Goal: Transaction & Acquisition: Purchase product/service

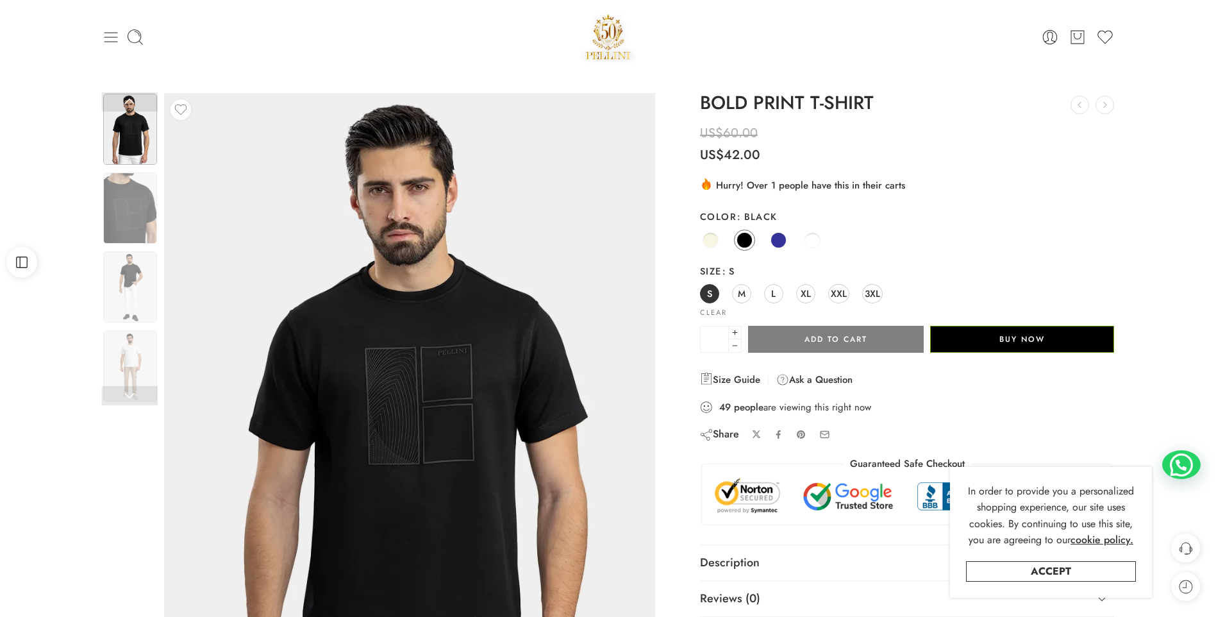
click at [108, 39] on icon at bounding box center [111, 37] width 18 height 18
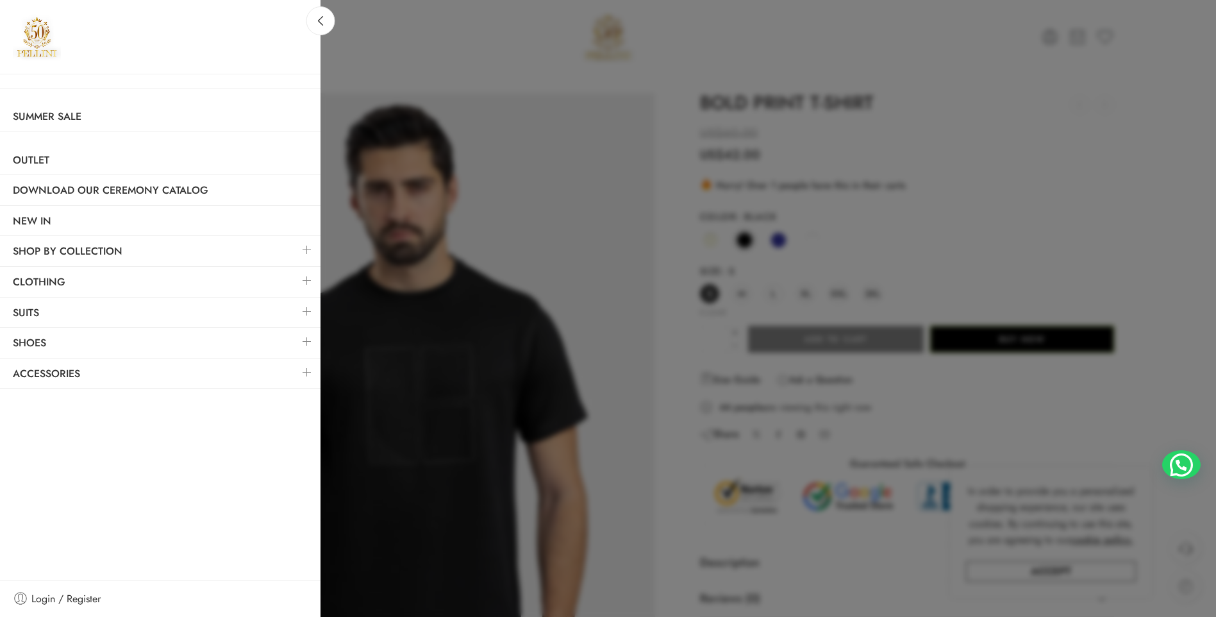
click at [306, 281] on link at bounding box center [307, 281] width 27 height 28
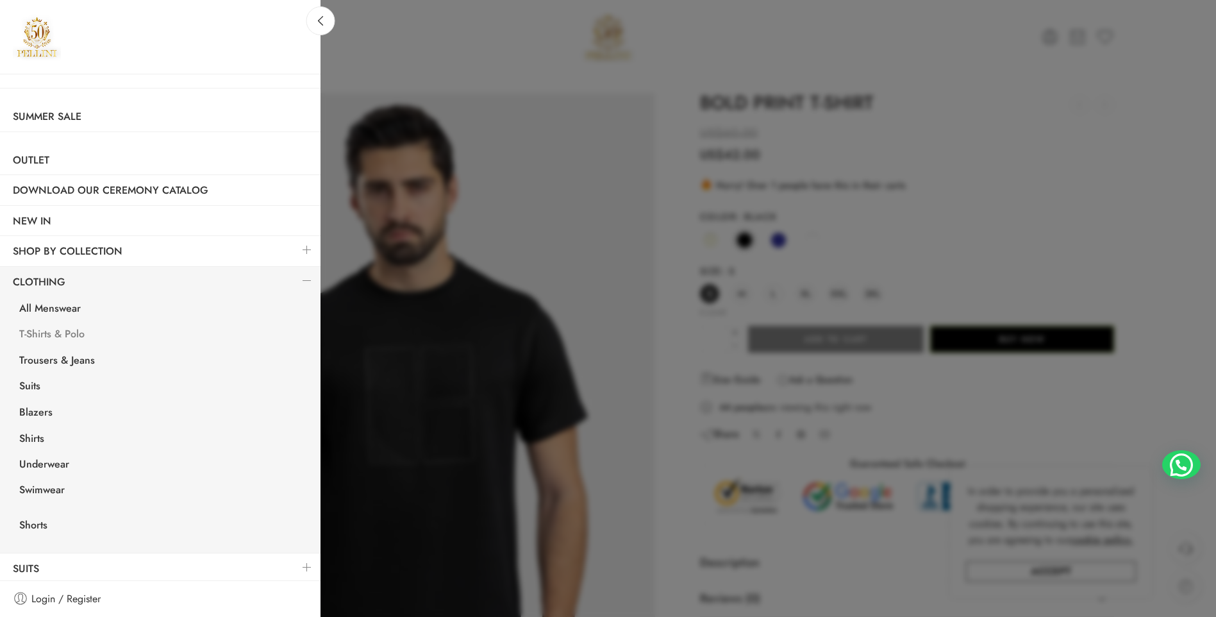
click at [63, 335] on link "T-Shirts & Polo" at bounding box center [163, 335] width 314 height 26
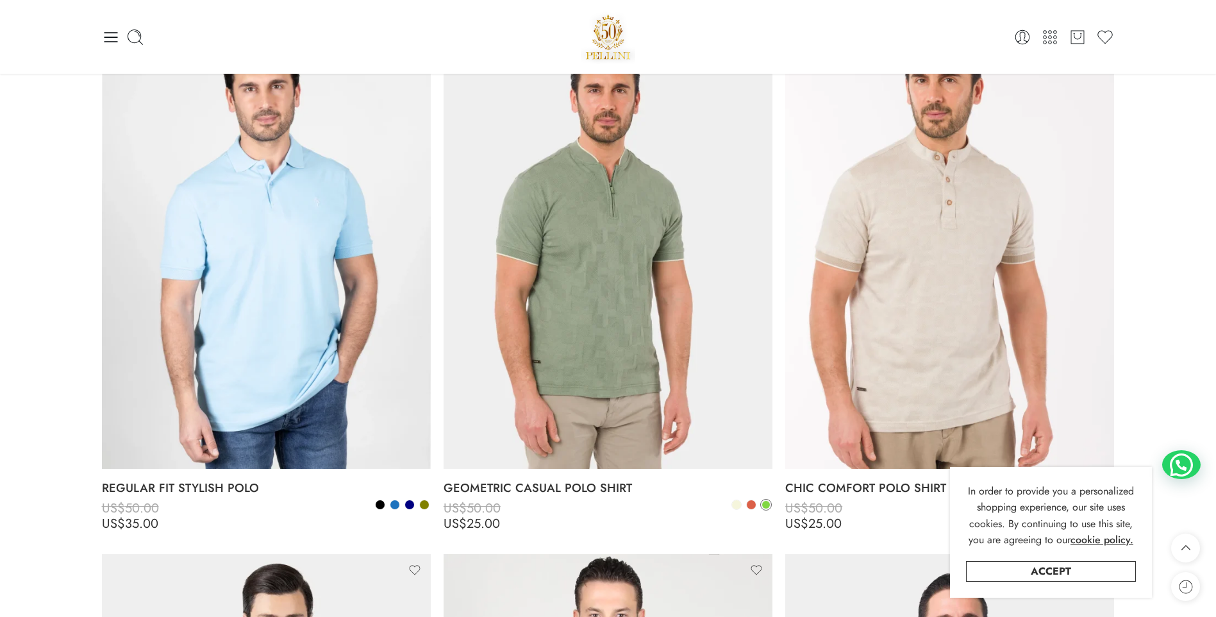
scroll to position [3974, 0]
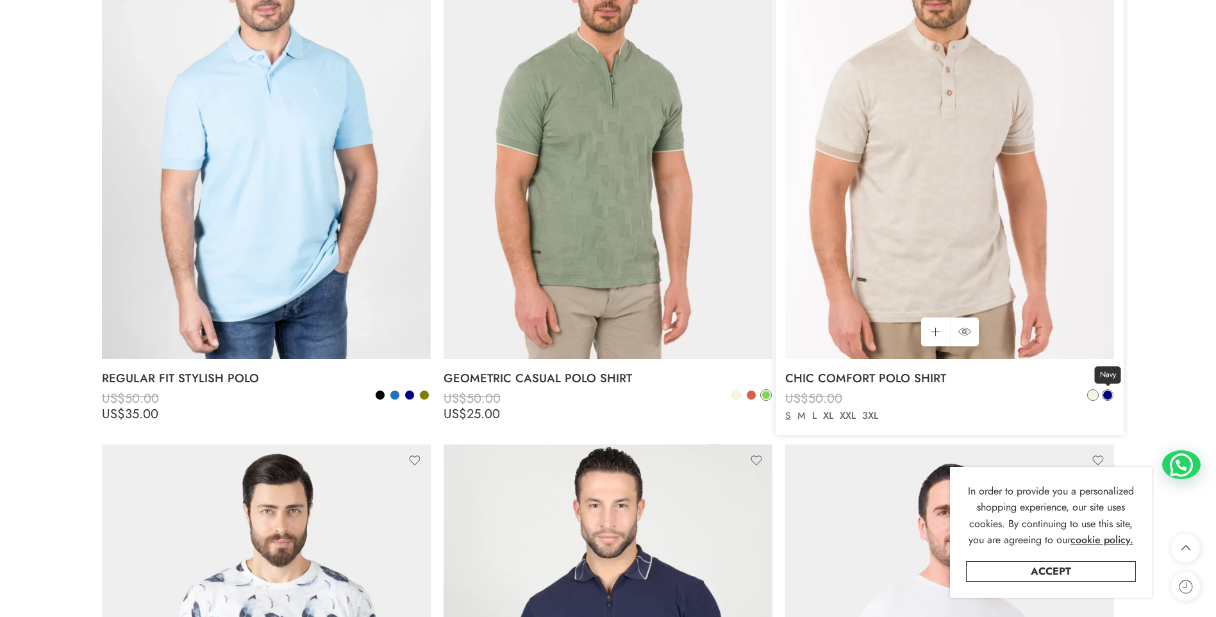
click at [1110, 393] on span at bounding box center [1107, 394] width 9 height 9
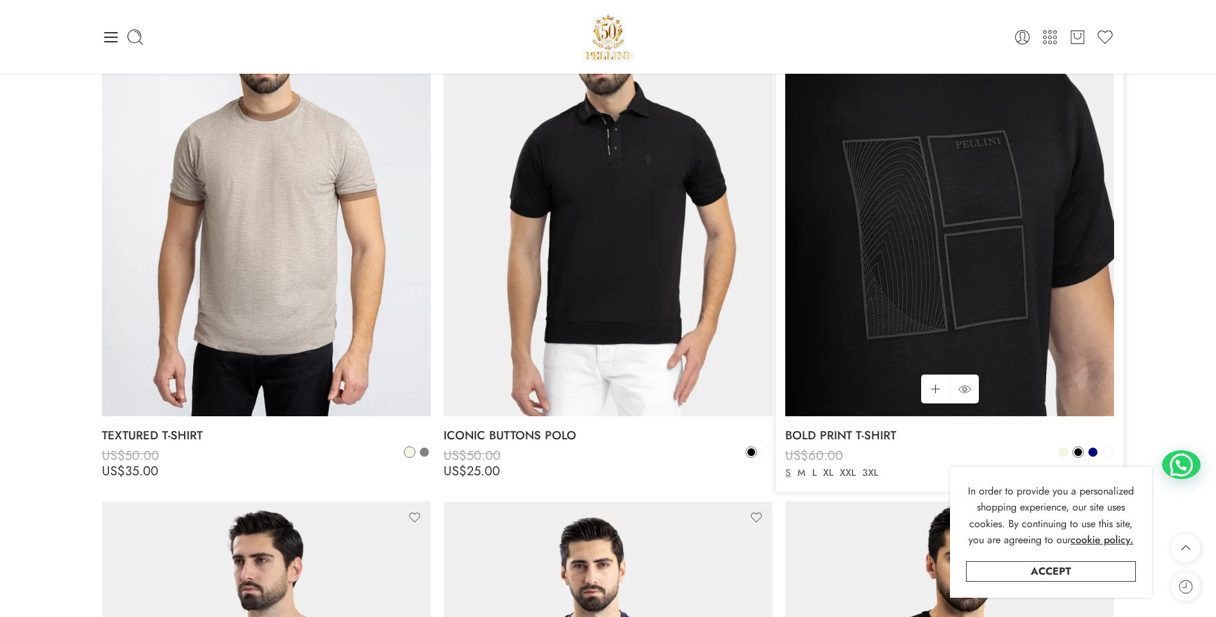
scroll to position [1287, 0]
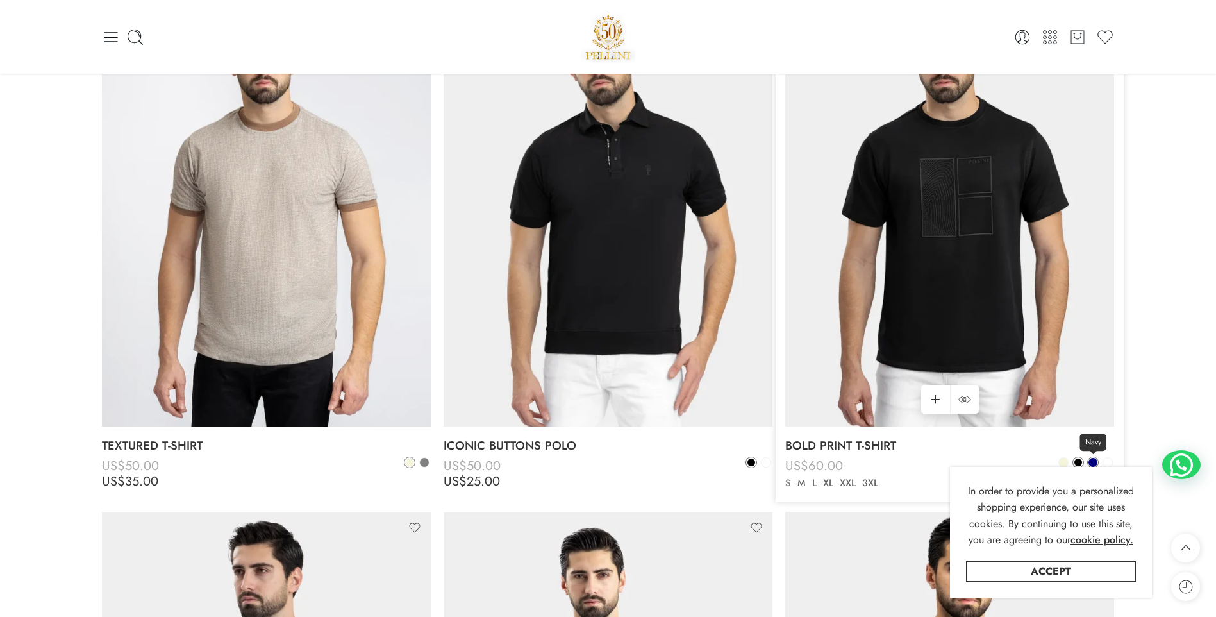
click at [1094, 460] on span at bounding box center [1092, 462] width 9 height 9
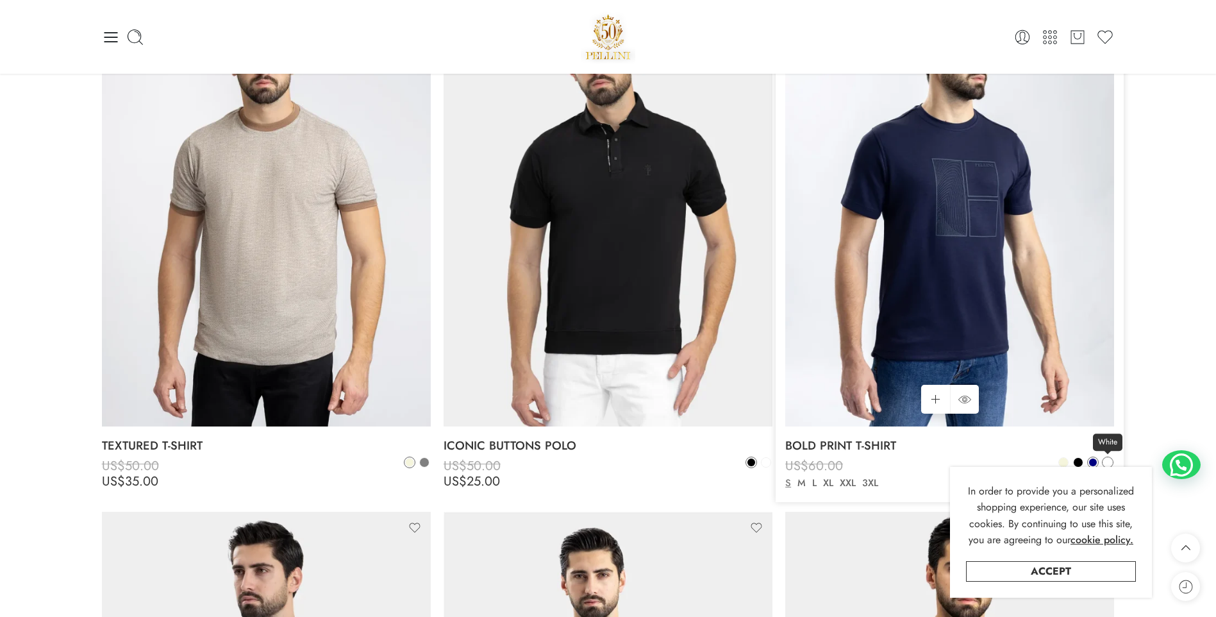
click at [1106, 460] on span at bounding box center [1107, 462] width 9 height 9
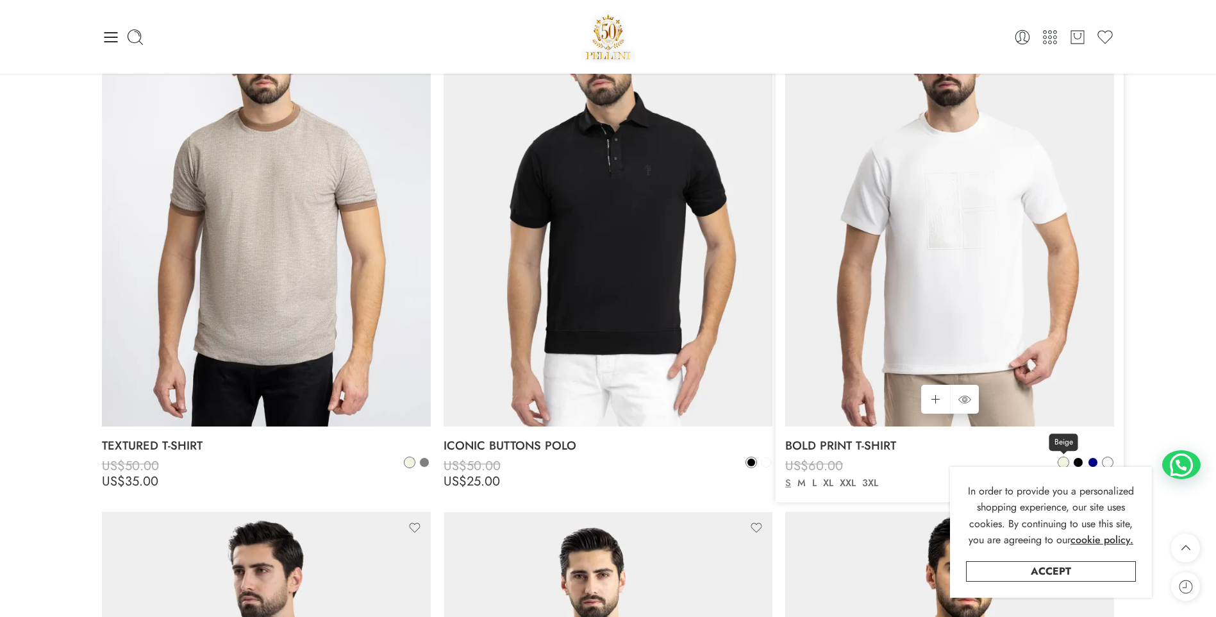
click at [1063, 463] on span at bounding box center [1063, 462] width 9 height 9
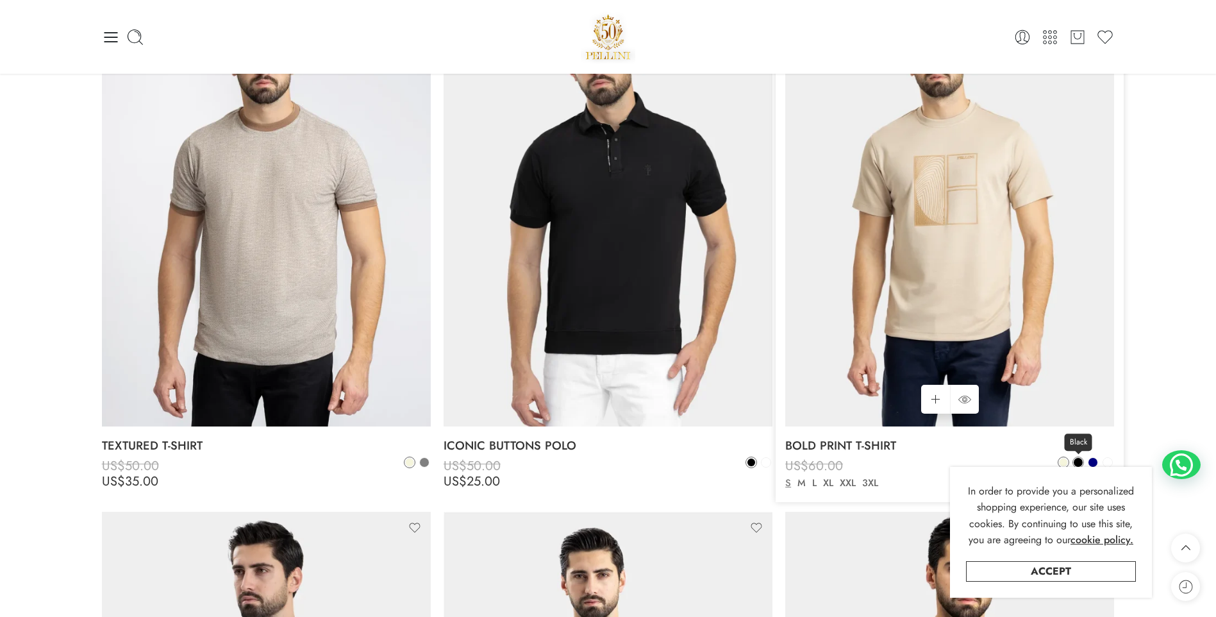
click at [1078, 461] on span at bounding box center [1077, 462] width 9 height 9
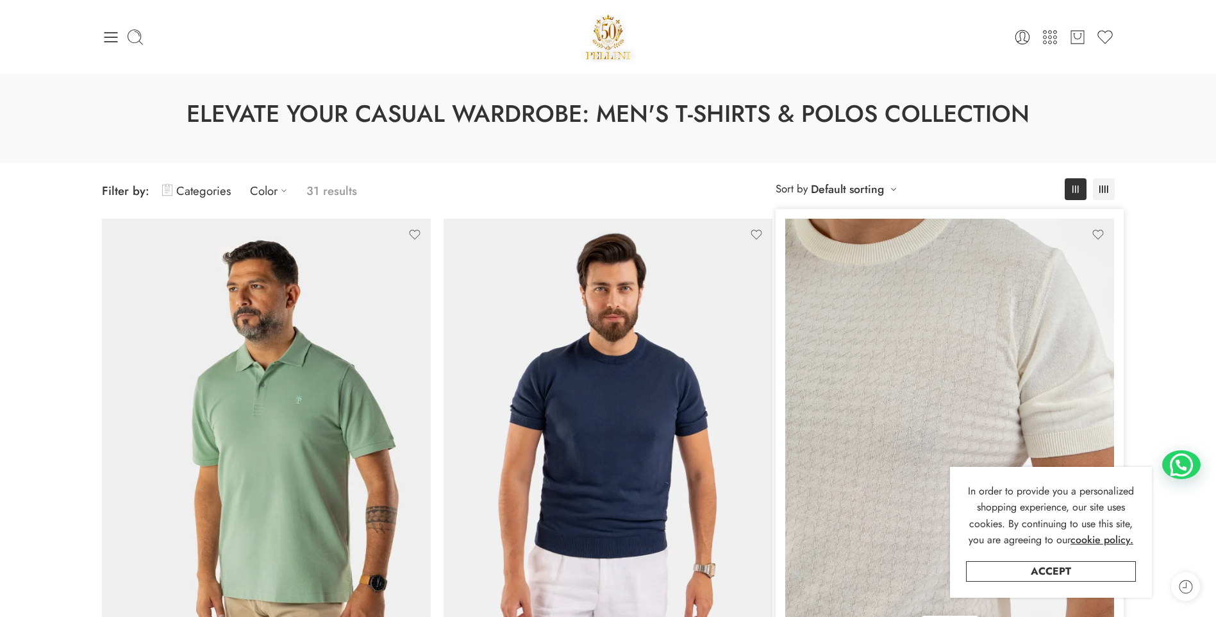
scroll to position [0, 0]
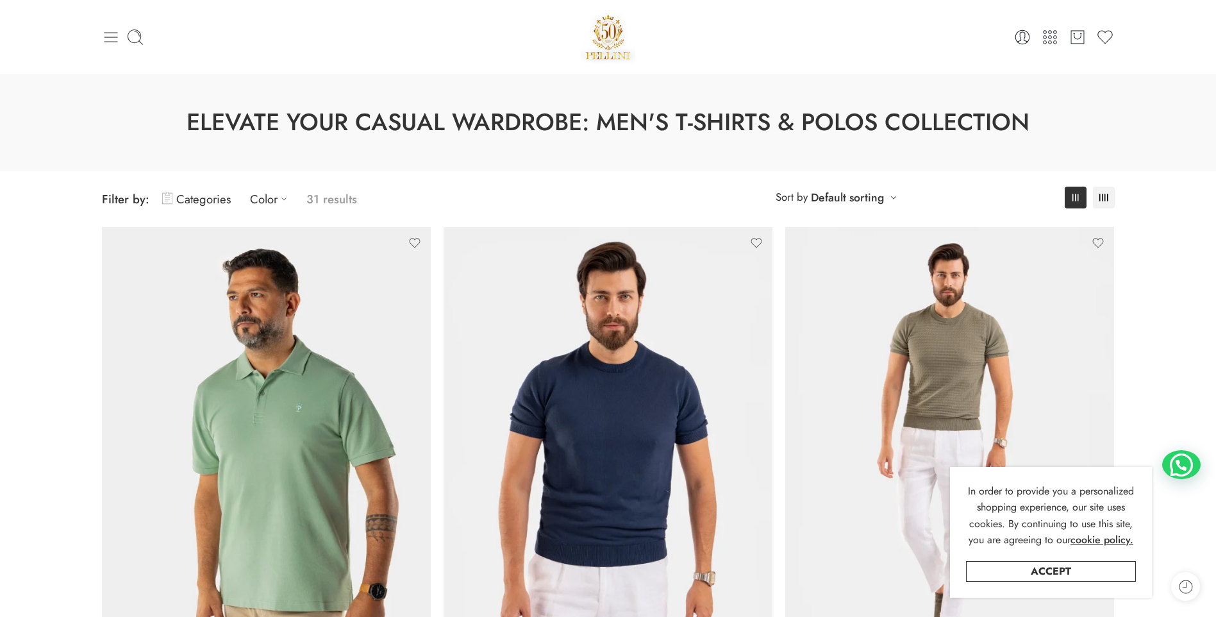
click at [108, 33] on icon at bounding box center [111, 37] width 18 height 18
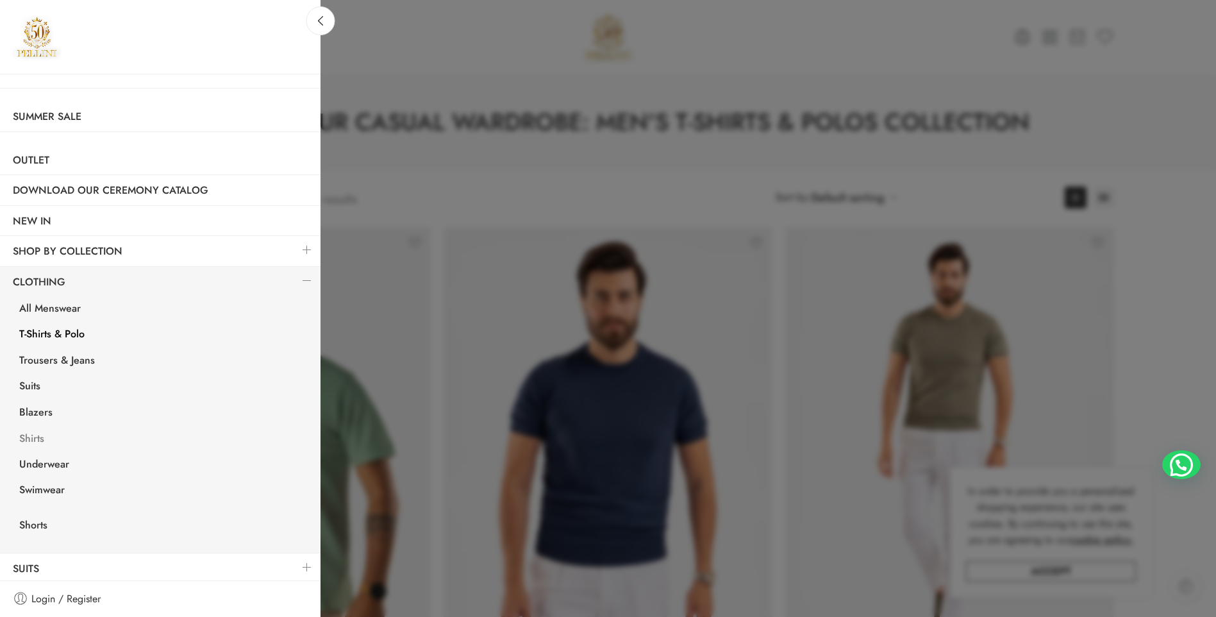
click at [38, 438] on link "Shirts" at bounding box center [163, 440] width 314 height 26
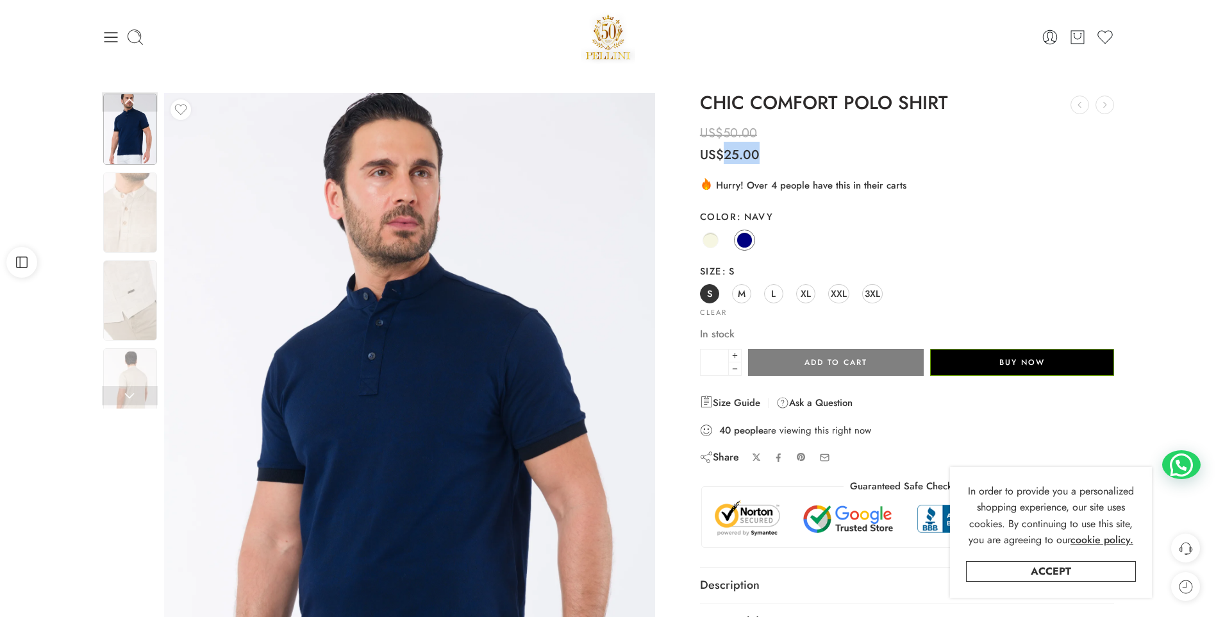
drag, startPoint x: 725, startPoint y: 147, endPoint x: 788, endPoint y: 164, distance: 64.4
click at [788, 164] on div "CHIC COMFORT POLO SHIRT ELITE LEATHER LOAFER US$ 90.00 US$ 63.00 YOUNG MEN SUIT…" at bounding box center [907, 380] width 415 height 575
drag, startPoint x: 781, startPoint y: 186, endPoint x: 708, endPoint y: 239, distance: 89.9
click at [711, 238] on span at bounding box center [710, 240] width 16 height 16
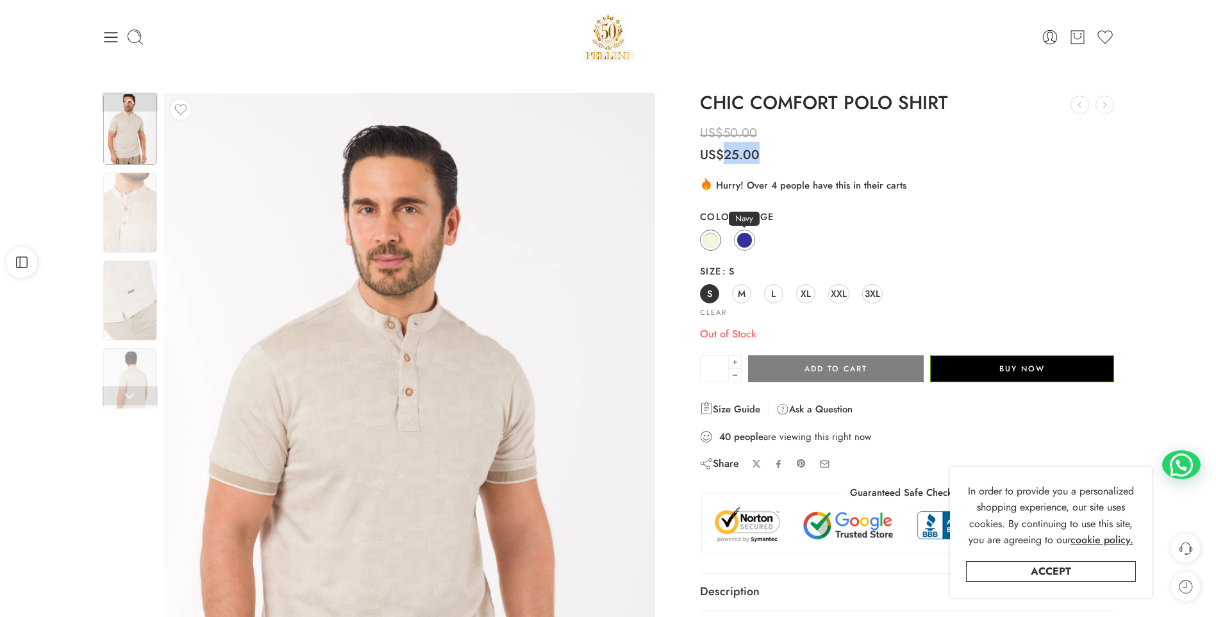
click at [742, 239] on span at bounding box center [744, 240] width 16 height 16
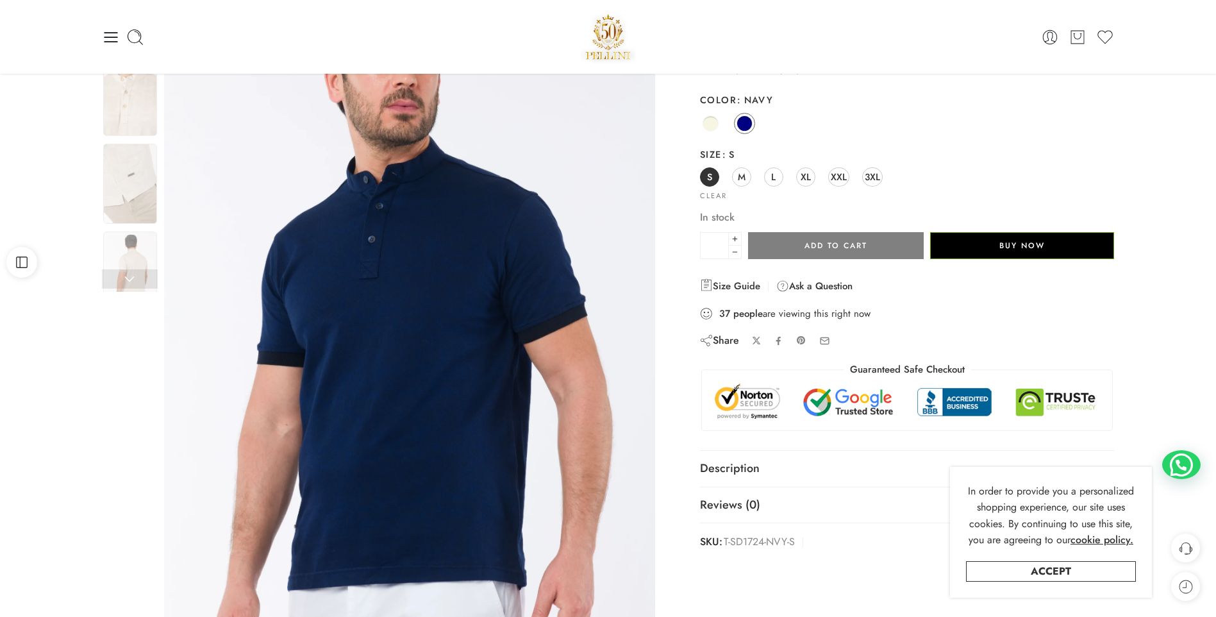
scroll to position [64, 0]
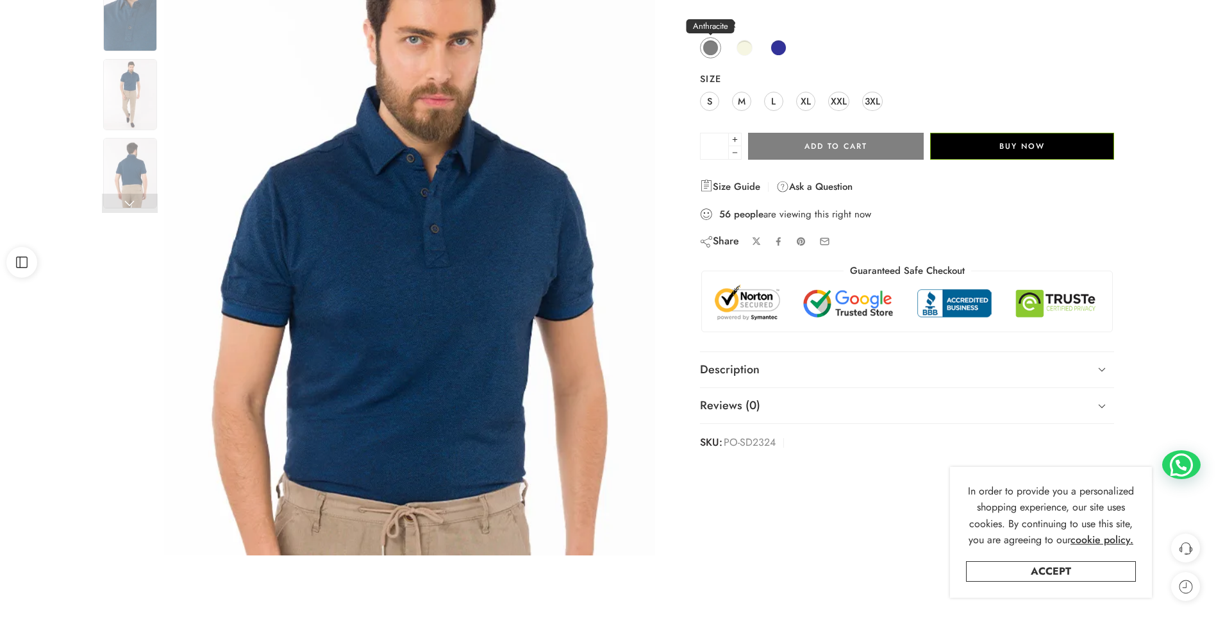
click at [706, 50] on span at bounding box center [710, 48] width 16 height 16
click at [708, 49] on span at bounding box center [710, 48] width 16 height 16
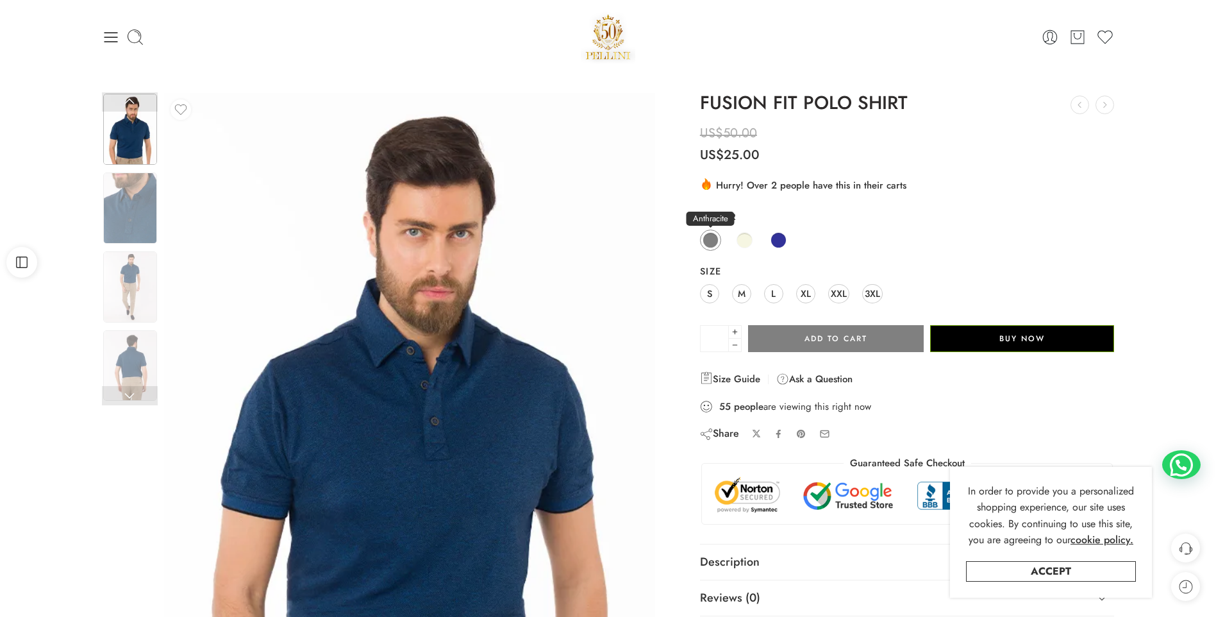
click at [712, 240] on span at bounding box center [710, 240] width 16 height 16
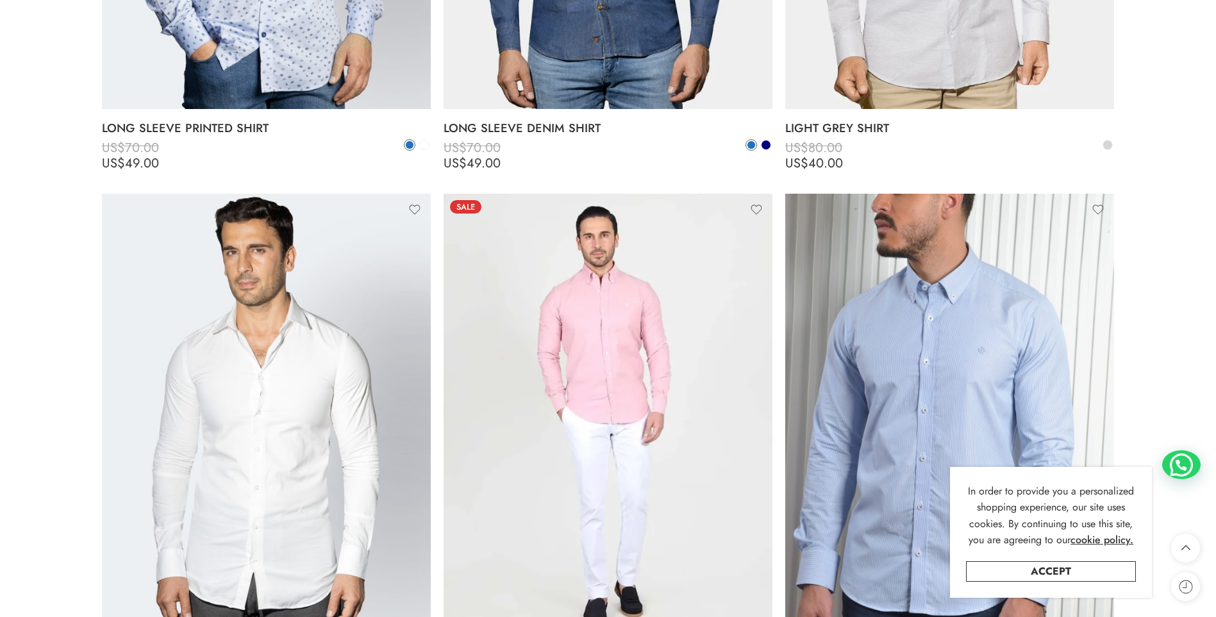
scroll to position [3845, 0]
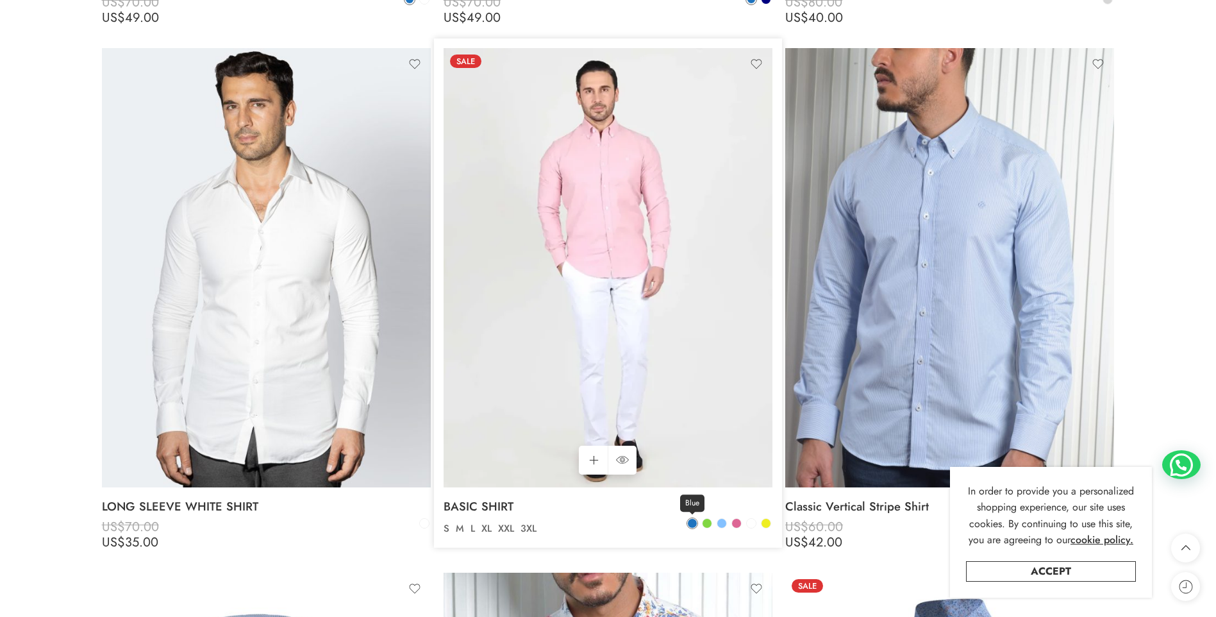
click at [691, 523] on span at bounding box center [692, 522] width 9 height 9
click at [690, 523] on span at bounding box center [692, 523] width 8 height 8
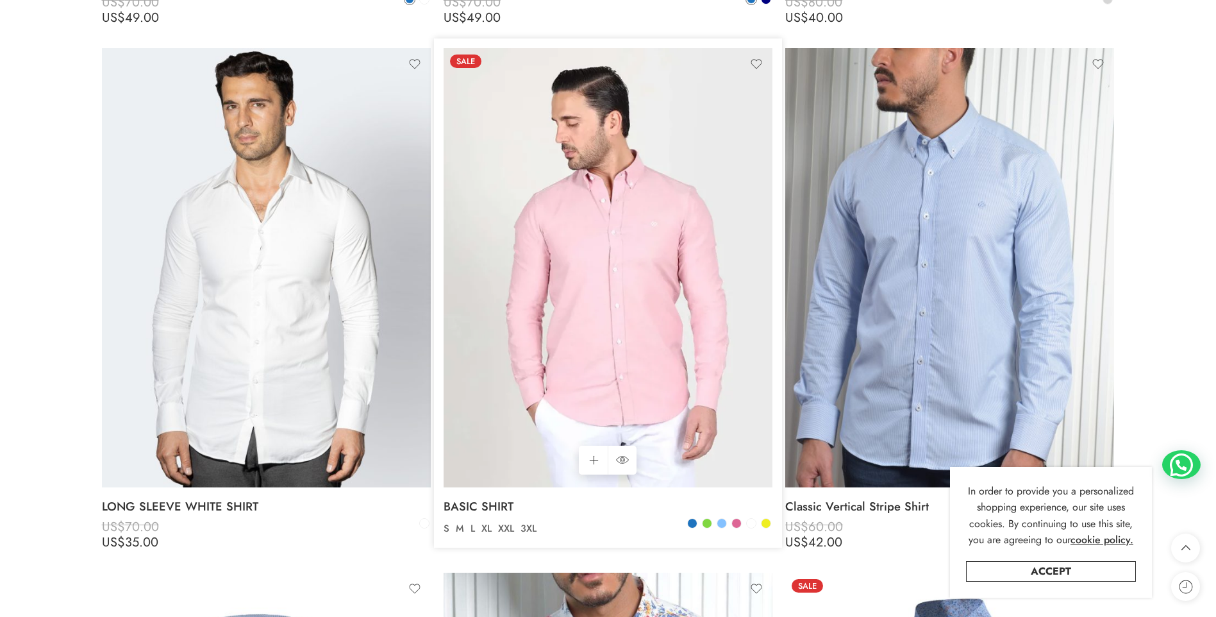
click at [622, 234] on img at bounding box center [607, 267] width 329 height 438
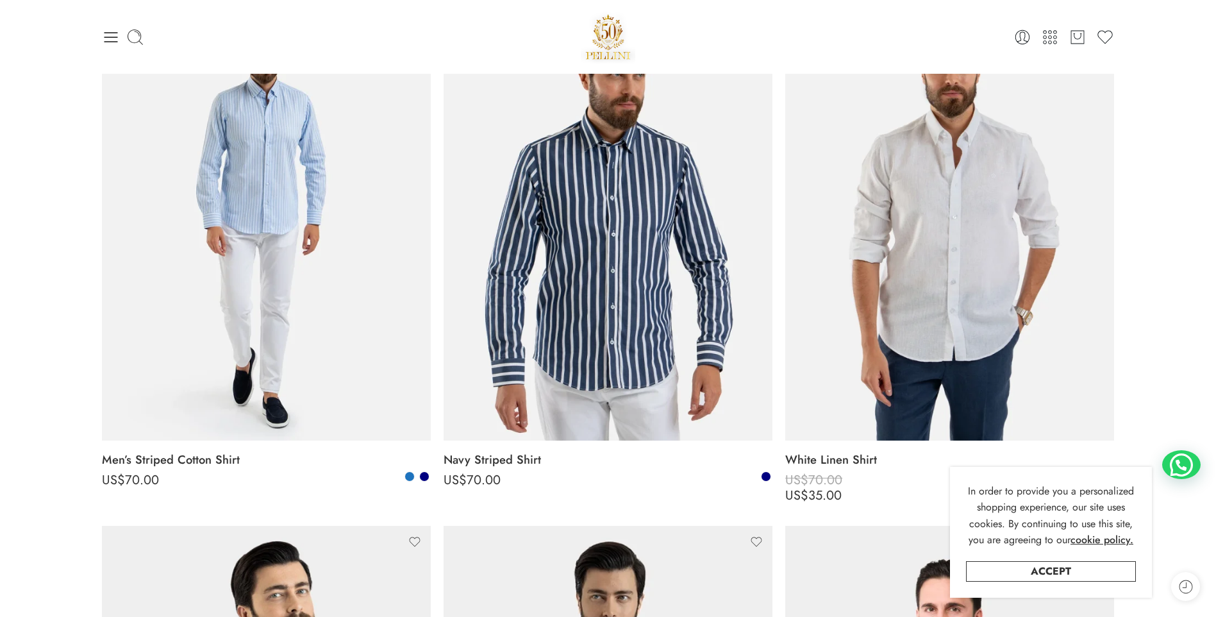
scroll to position [0, 0]
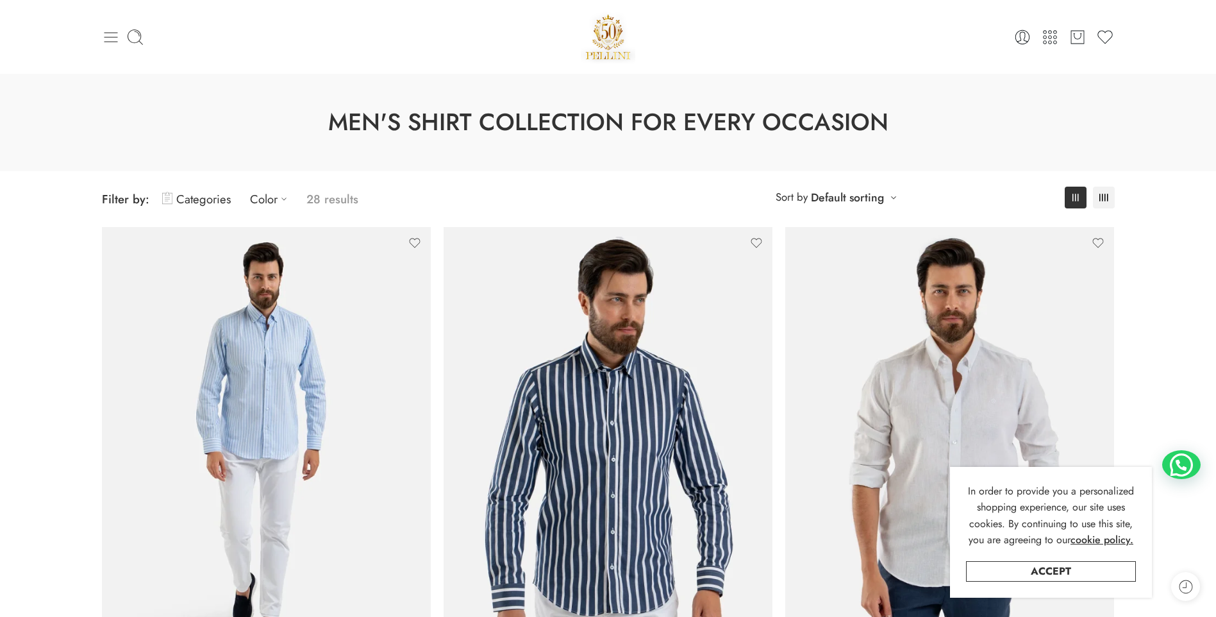
click at [109, 32] on icon at bounding box center [110, 37] width 13 height 10
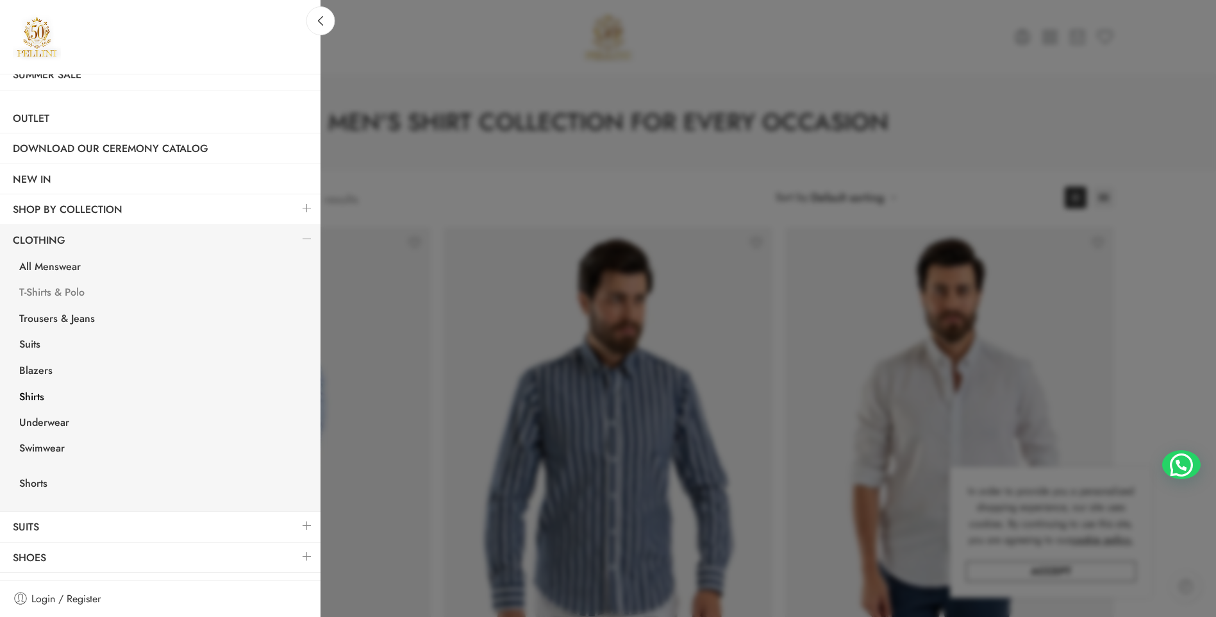
scroll to position [64, 0]
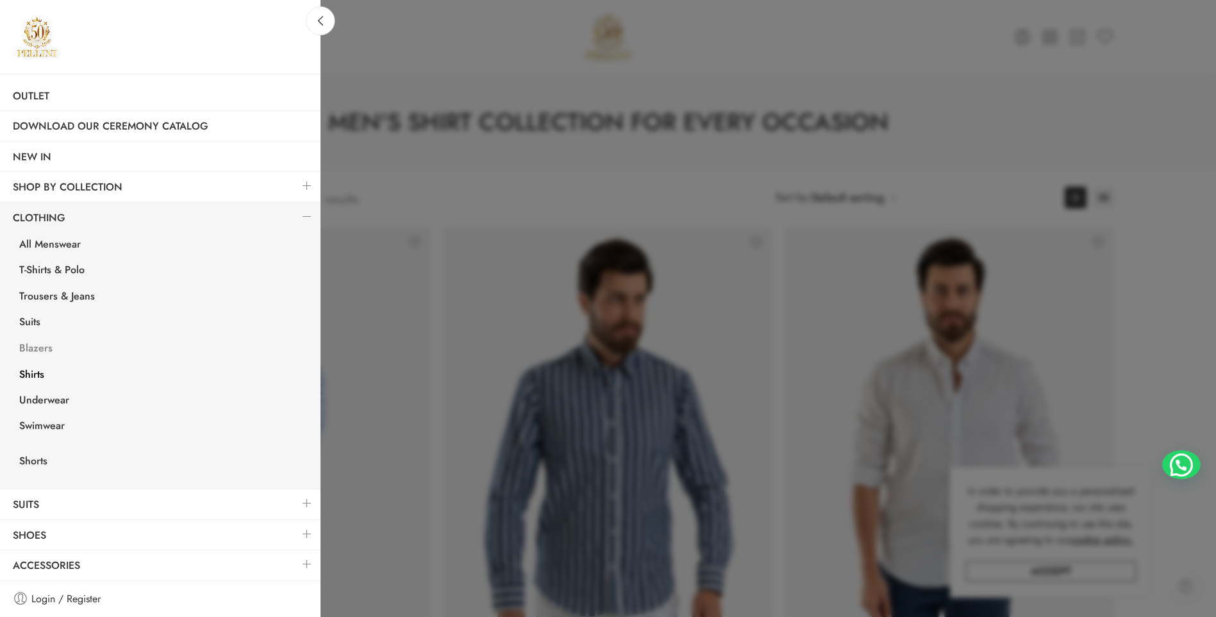
click at [40, 345] on link "Blazers" at bounding box center [163, 349] width 314 height 26
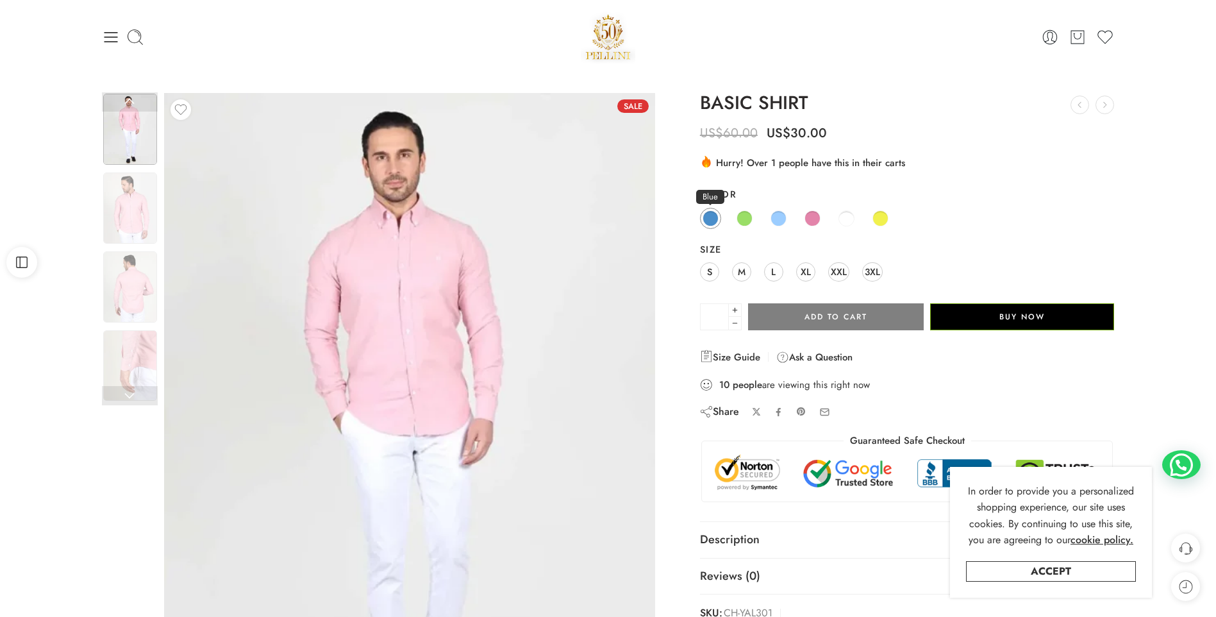
click at [708, 217] on span at bounding box center [710, 218] width 16 height 16
click at [712, 216] on span at bounding box center [710, 218] width 16 height 16
click at [702, 219] on link "Blue" at bounding box center [710, 218] width 21 height 21
click at [782, 217] on span at bounding box center [778, 218] width 16 height 16
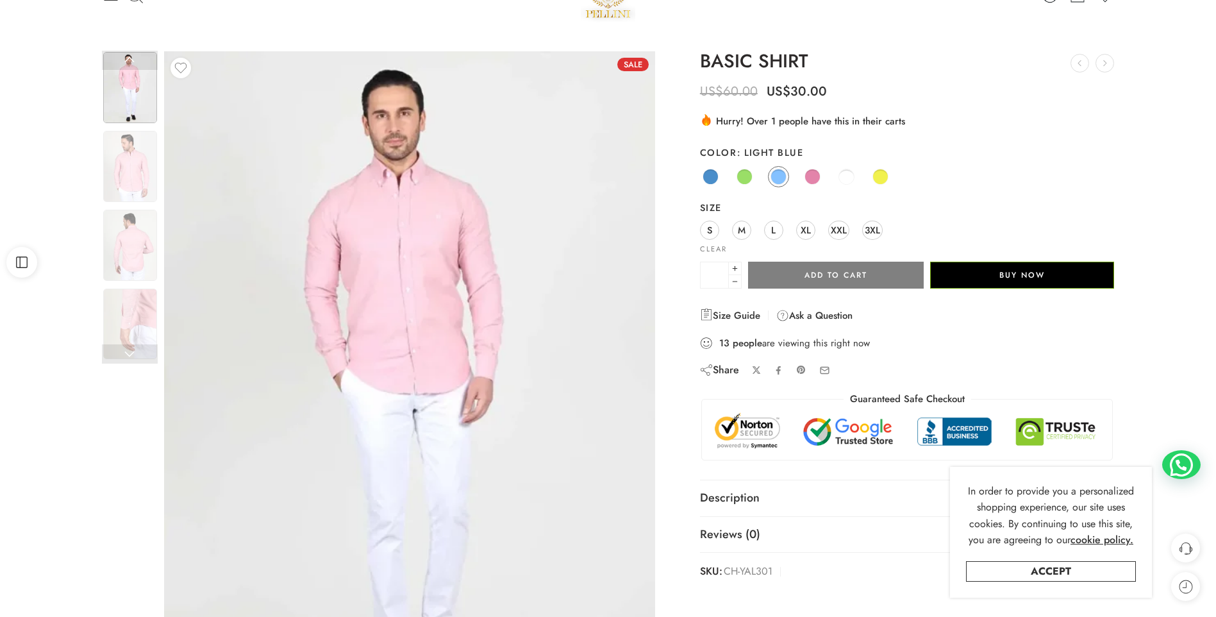
scroll to position [64, 0]
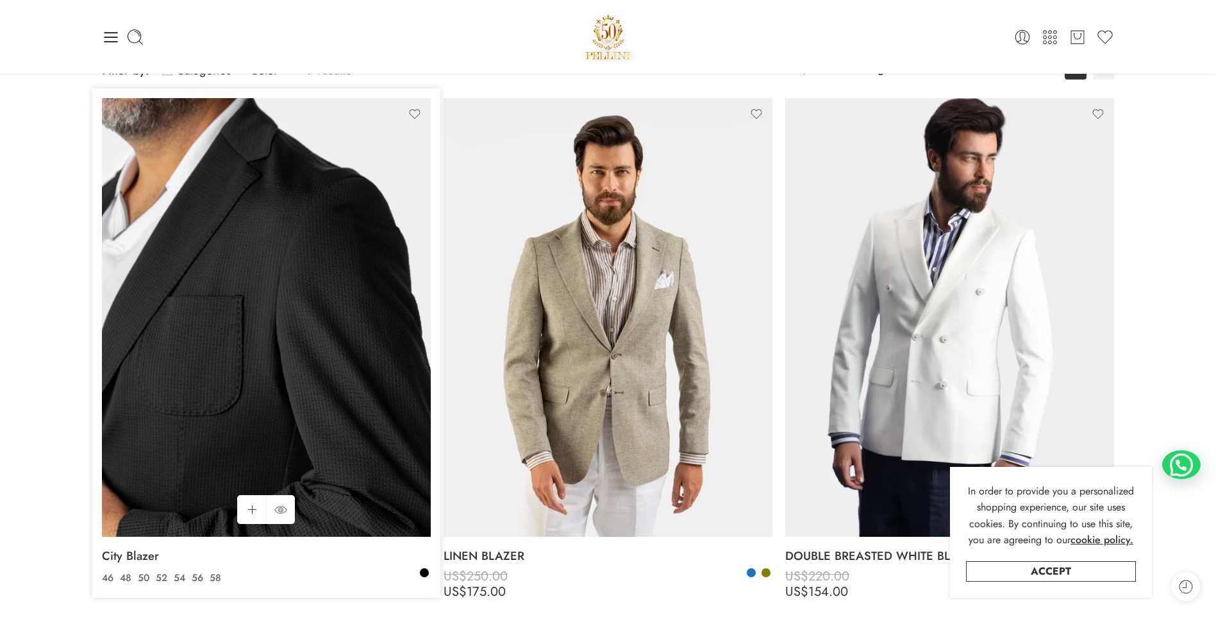
scroll to position [128, 0]
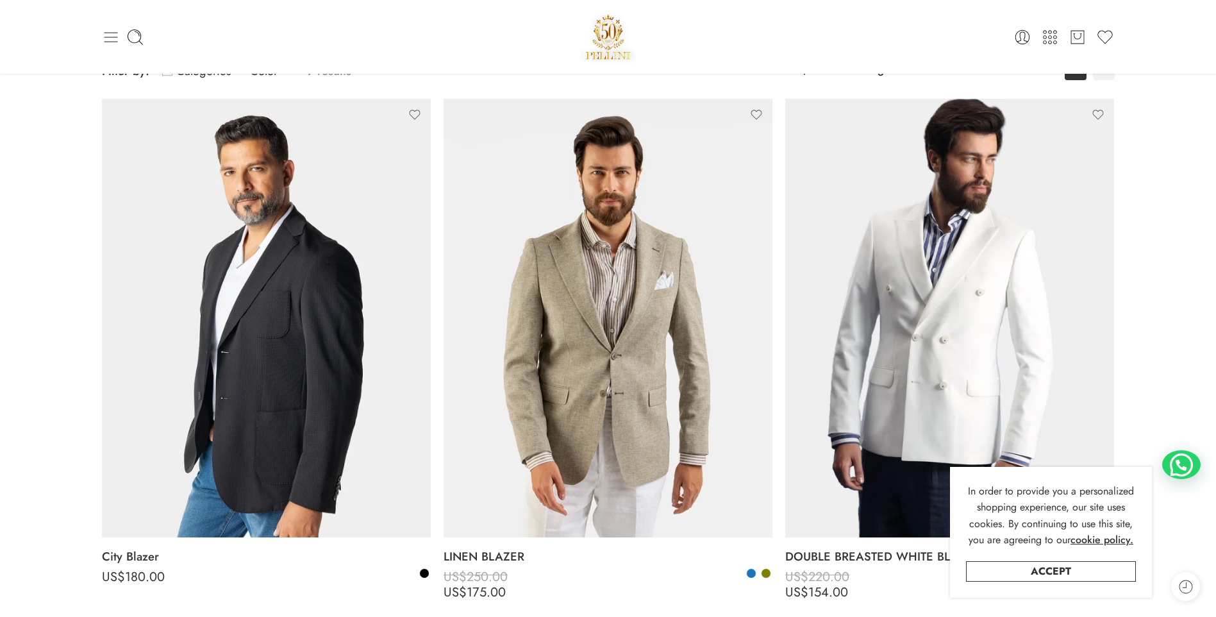
click at [113, 37] on icon at bounding box center [110, 37] width 13 height 10
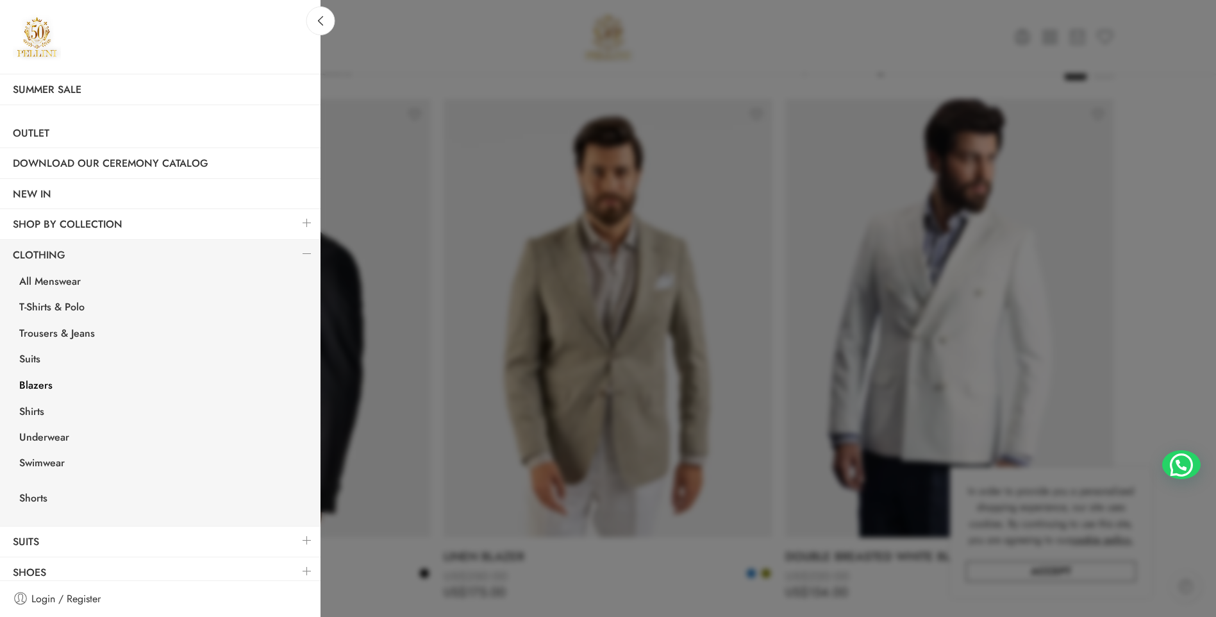
scroll to position [65, 0]
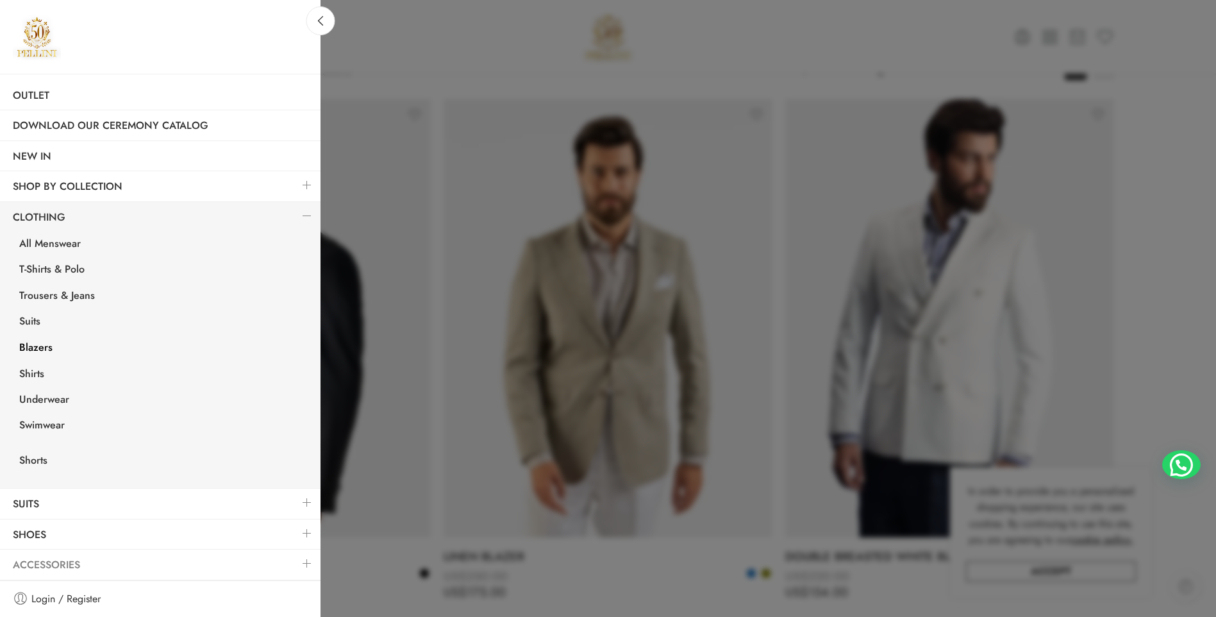
click at [55, 561] on link "Accessories" at bounding box center [160, 564] width 320 height 29
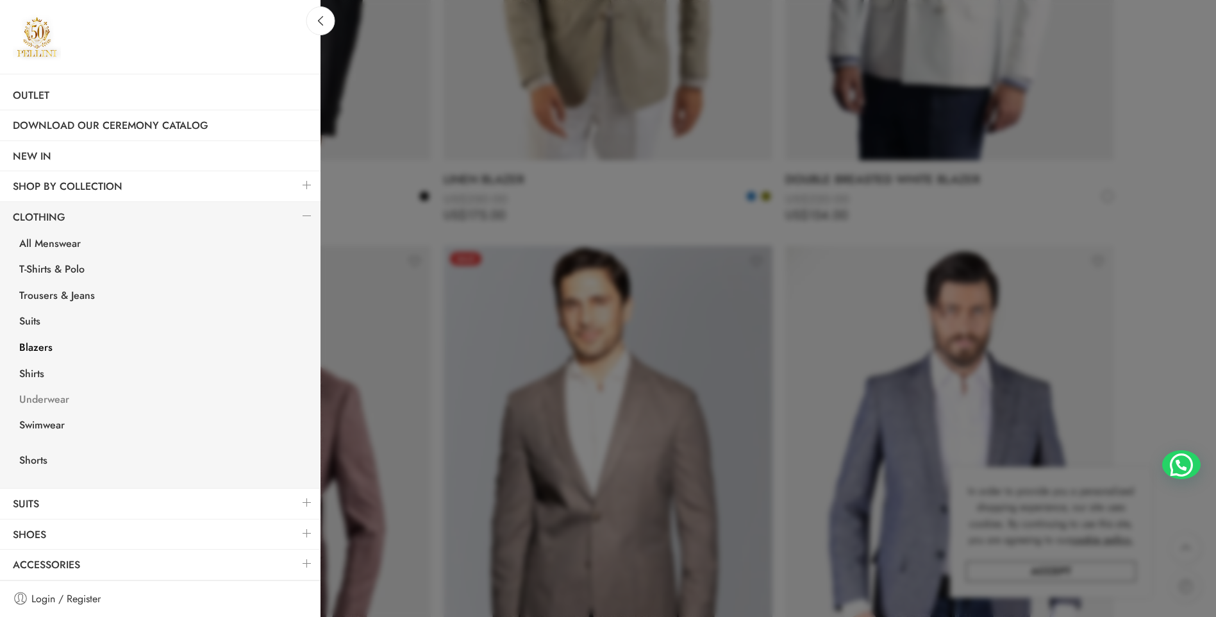
scroll to position [513, 0]
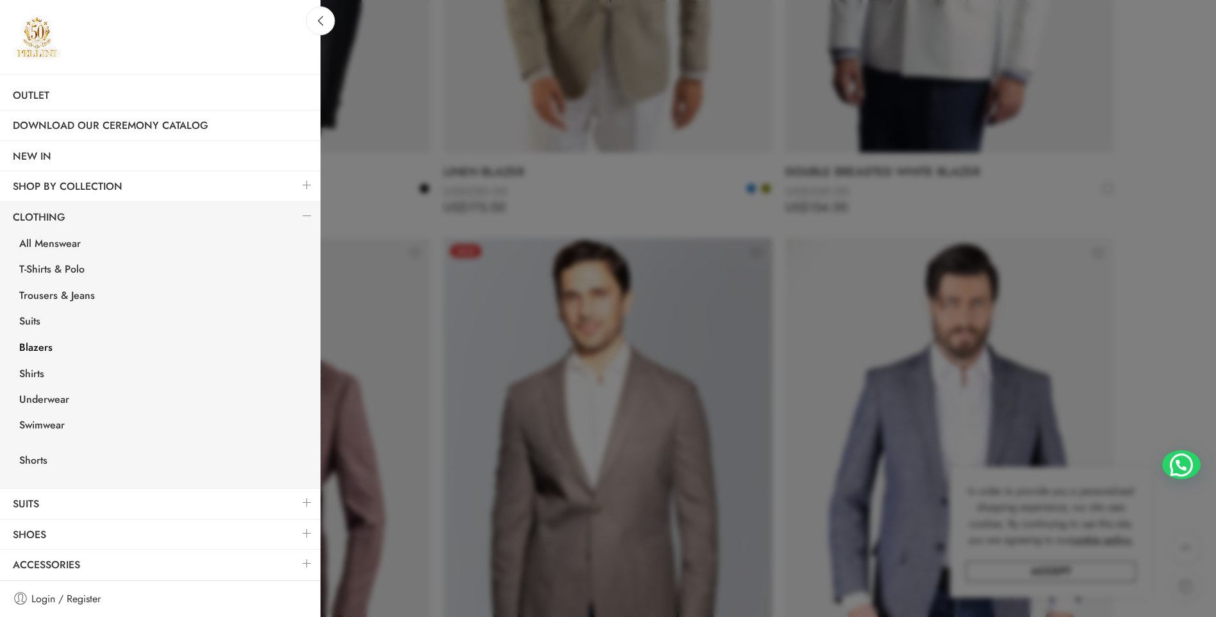
click at [35, 344] on link "Blazers" at bounding box center [163, 349] width 314 height 26
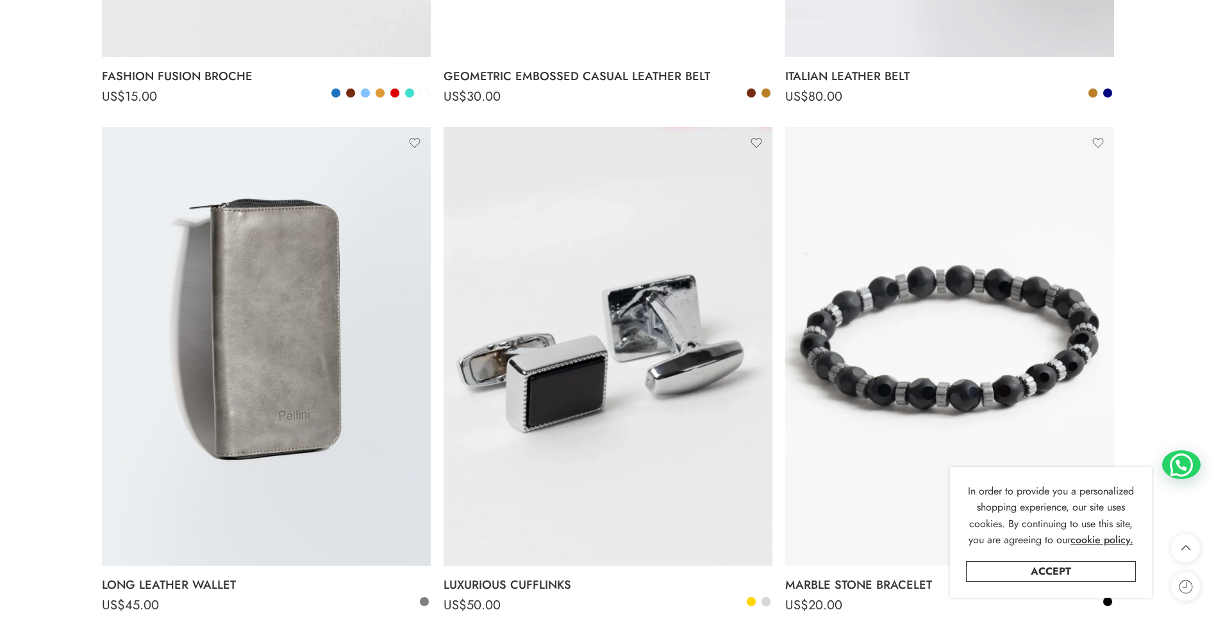
scroll to position [5704, 0]
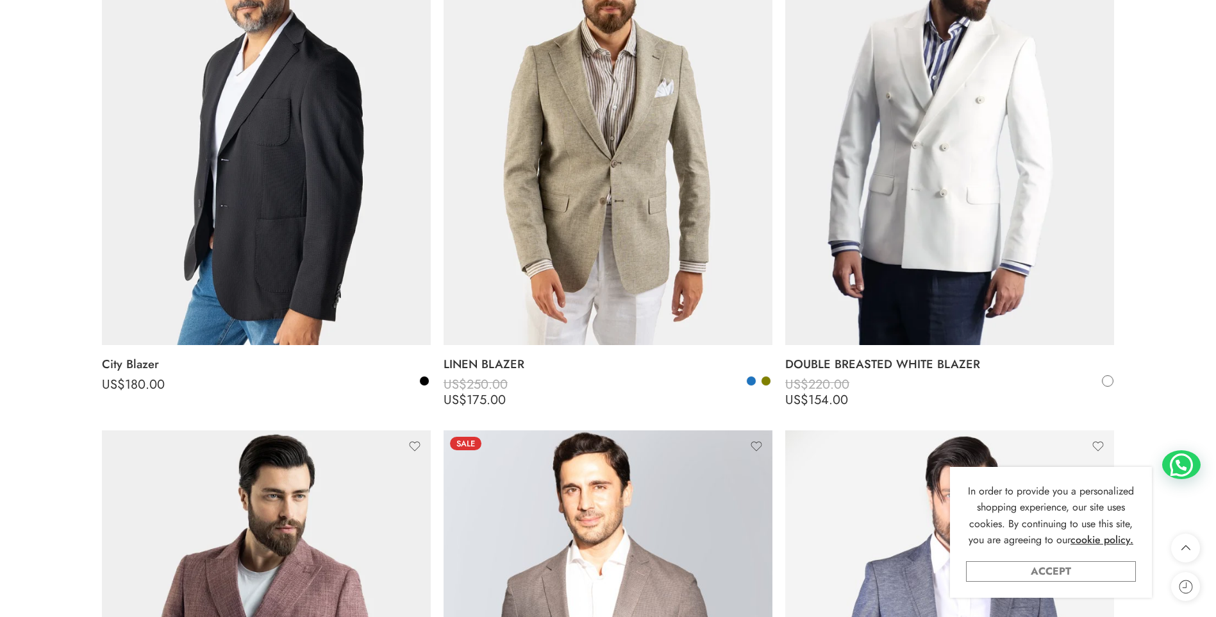
click at [1063, 571] on link "Accept" at bounding box center [1051, 571] width 170 height 21
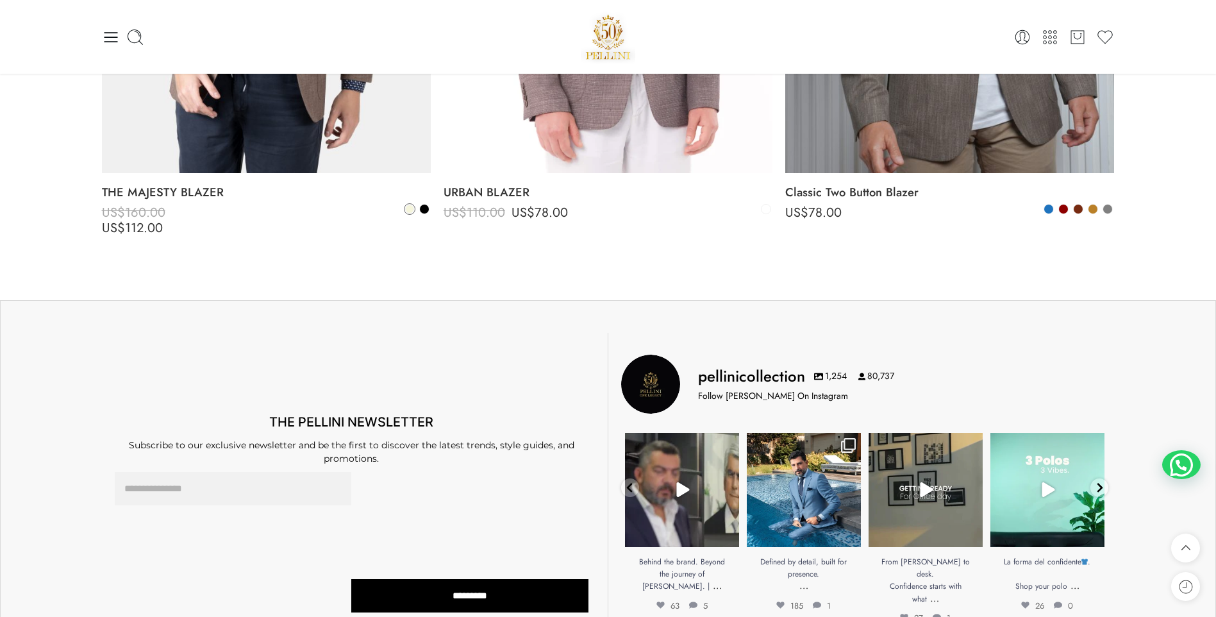
scroll to position [1538, 0]
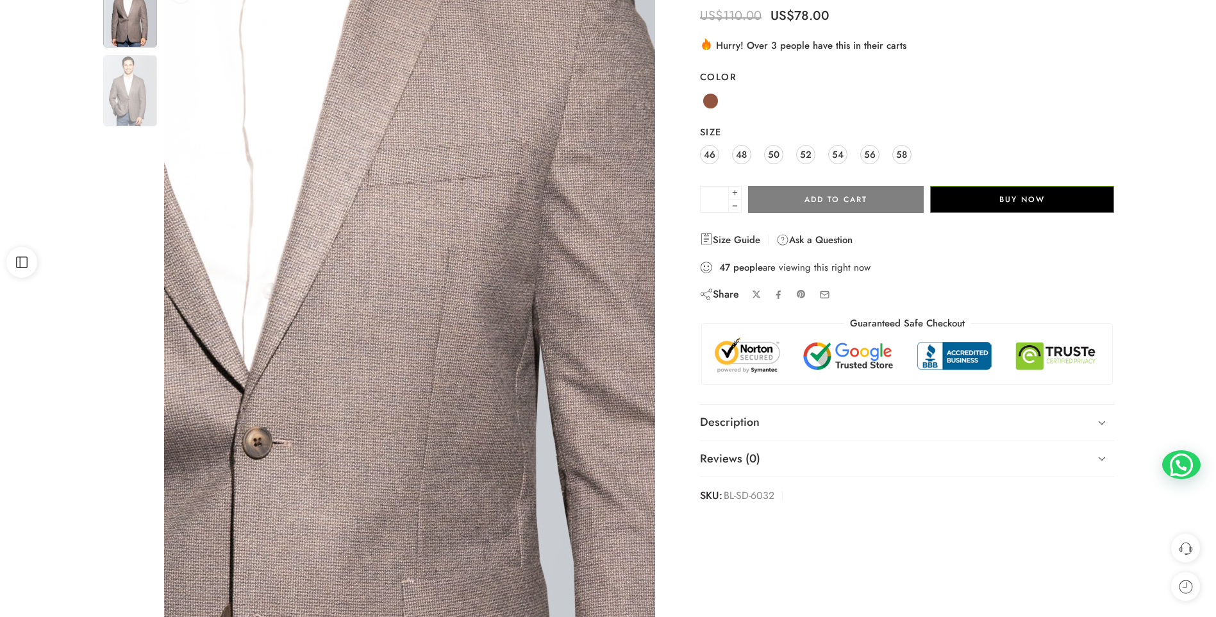
scroll to position [128, 0]
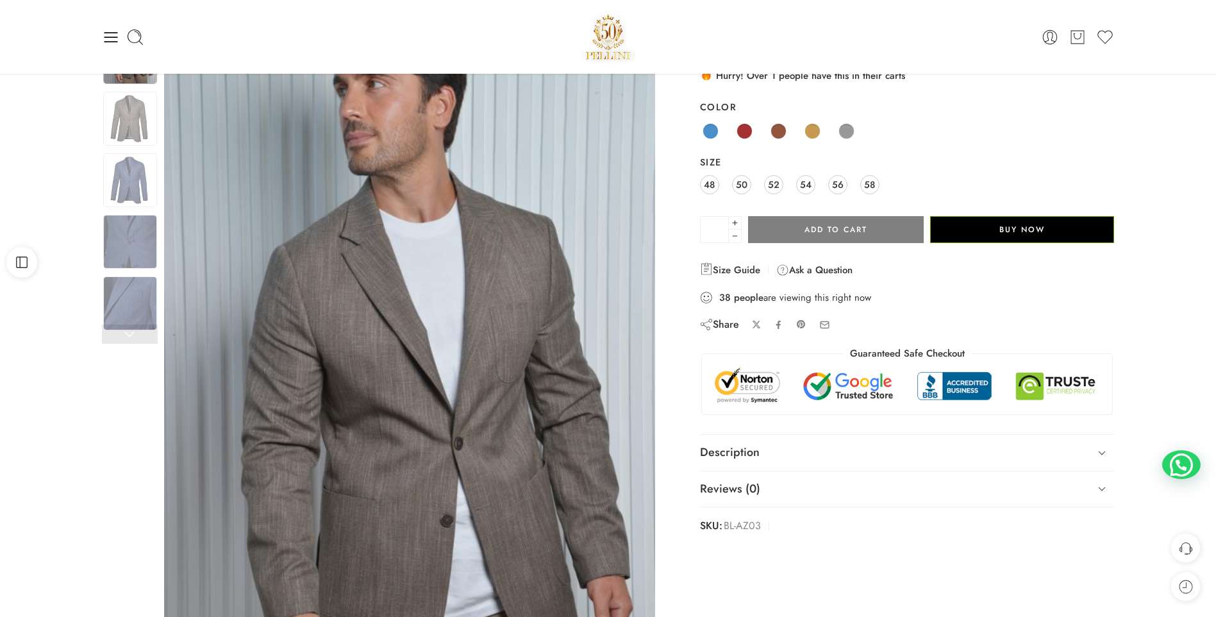
scroll to position [64, 0]
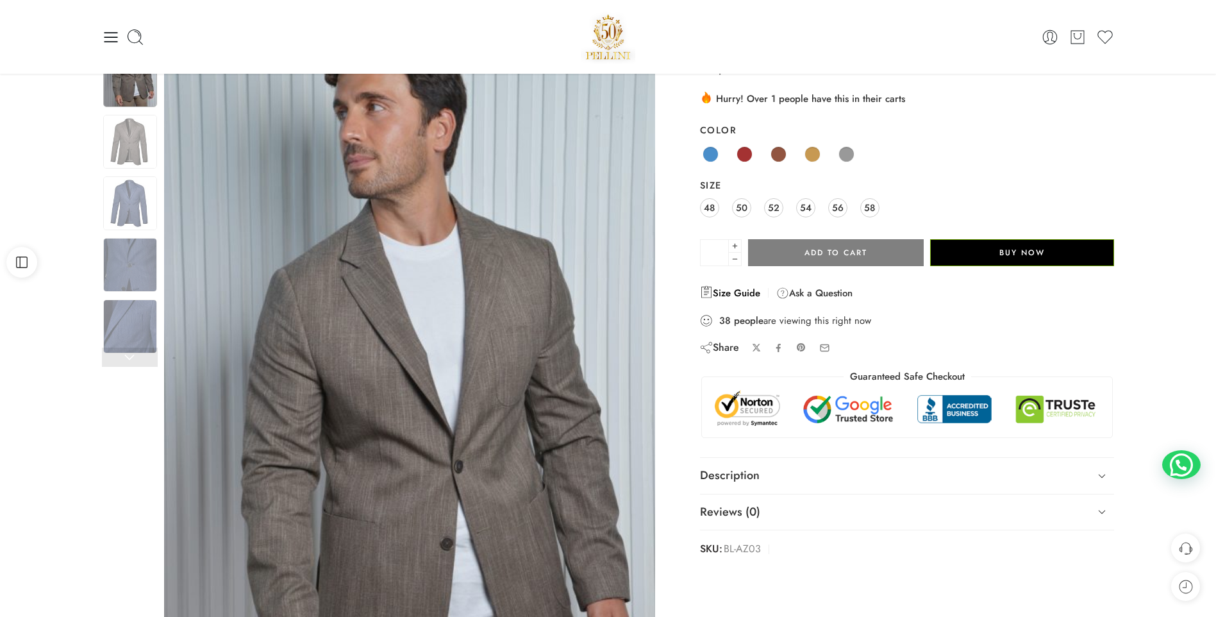
click at [738, 289] on link "Size Guide" at bounding box center [730, 292] width 60 height 15
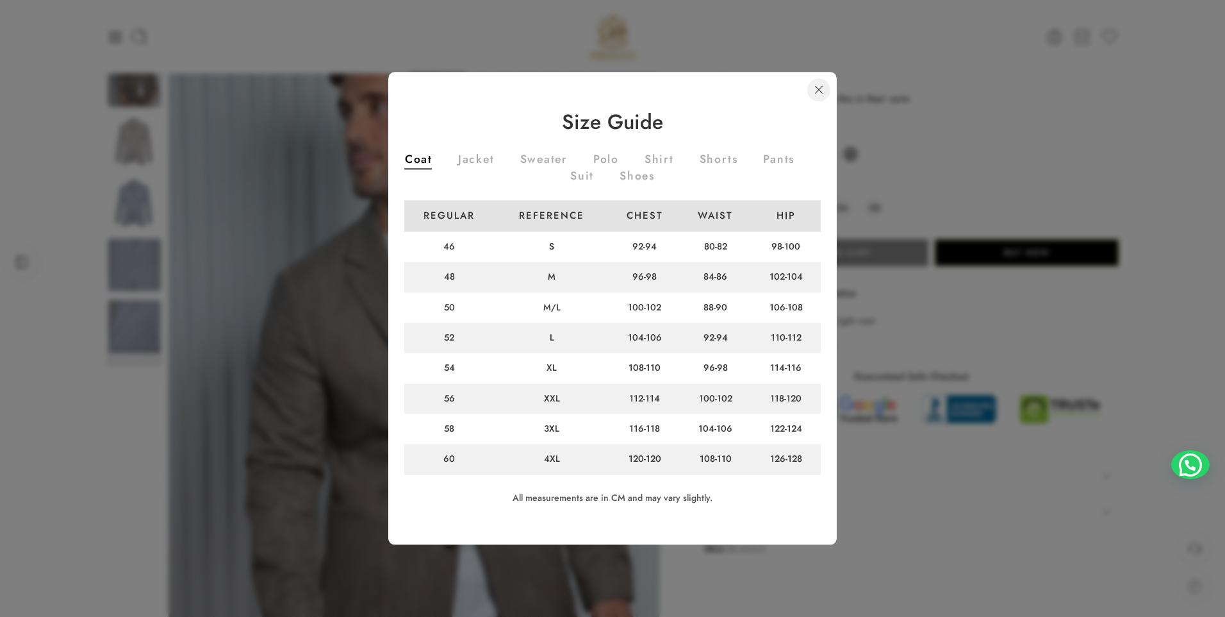
click at [822, 86] on link at bounding box center [819, 89] width 23 height 23
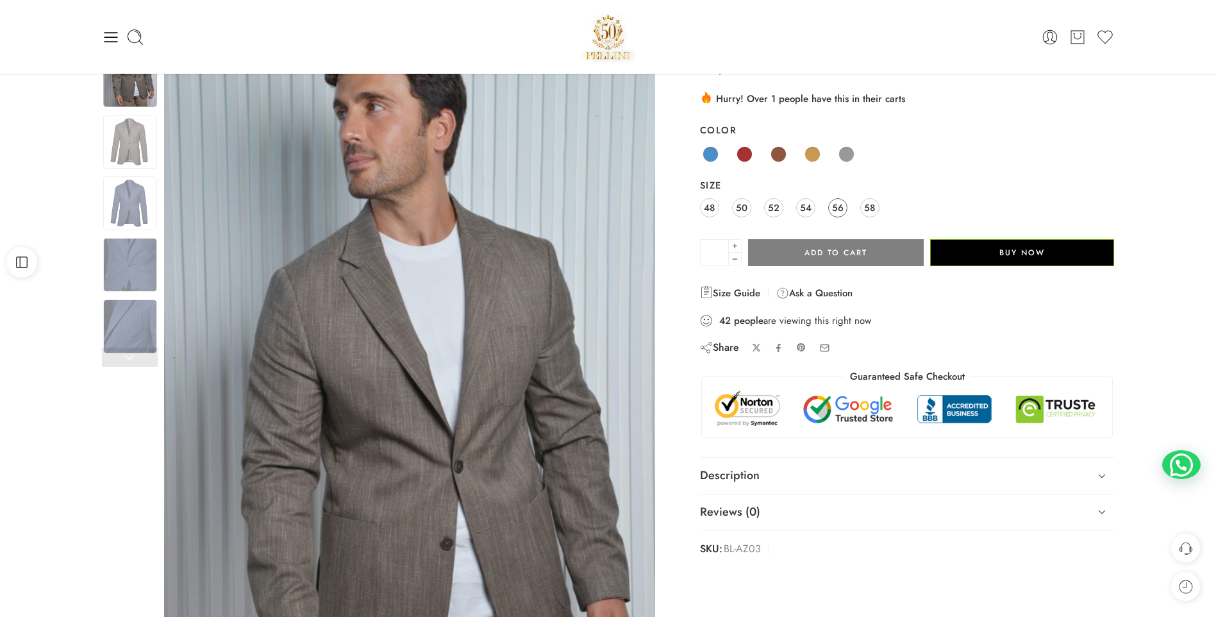
click at [838, 206] on span "56" at bounding box center [838, 207] width 12 height 17
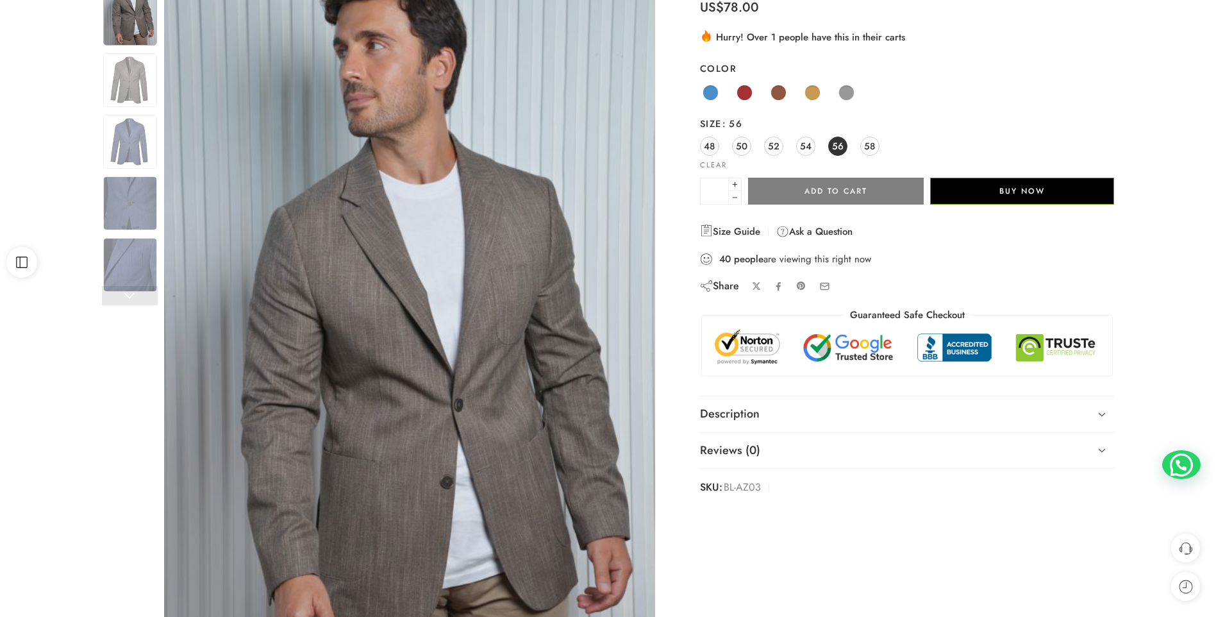
scroll to position [128, 0]
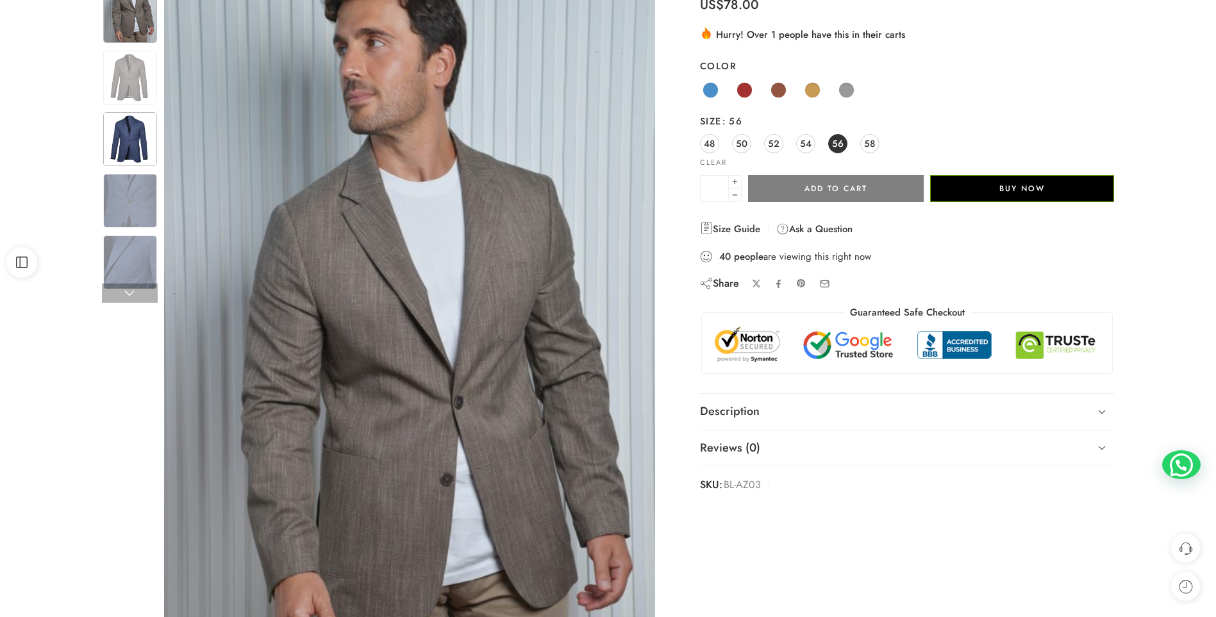
click at [131, 137] on img at bounding box center [130, 139] width 54 height 54
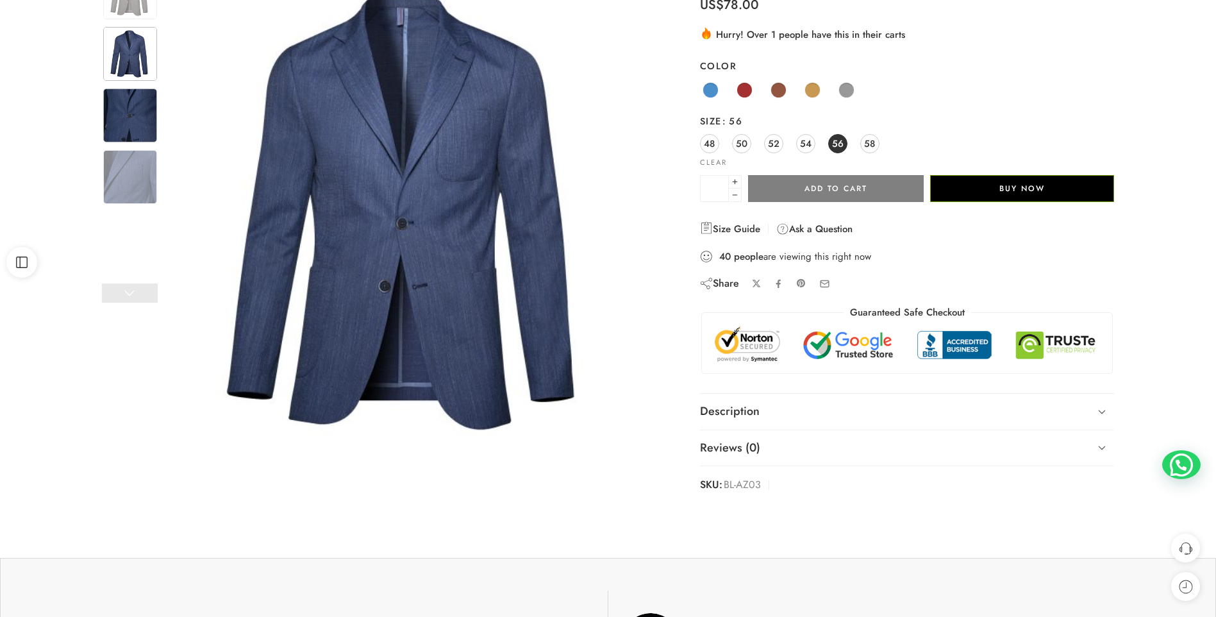
click at [137, 121] on img at bounding box center [130, 115] width 54 height 54
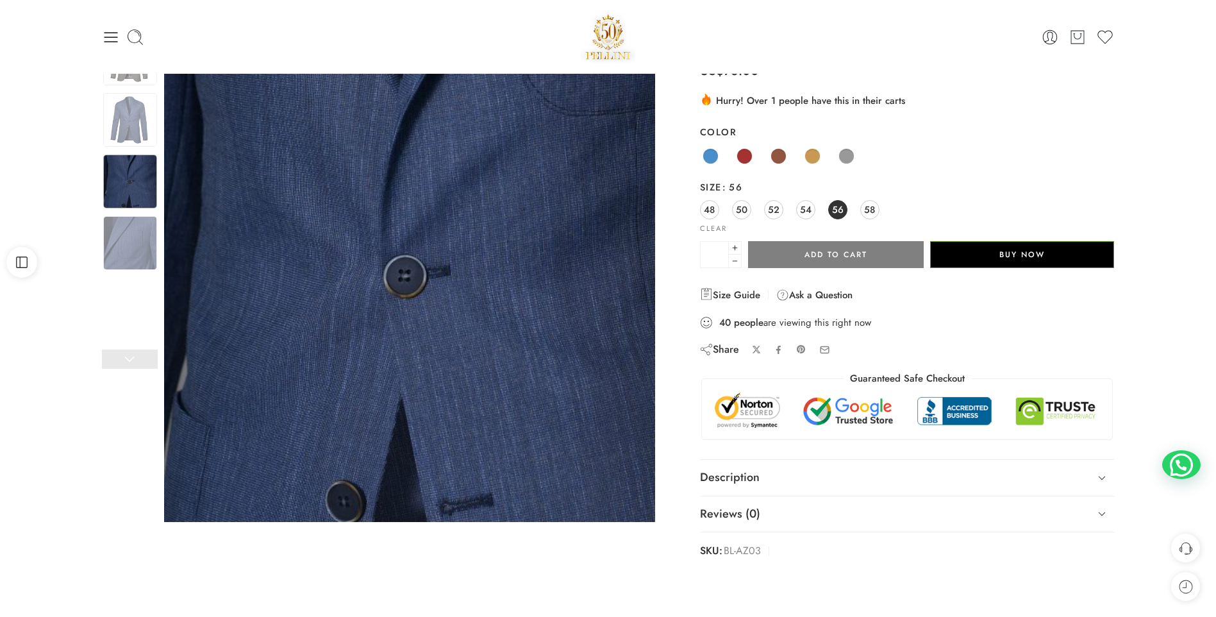
scroll to position [0, 0]
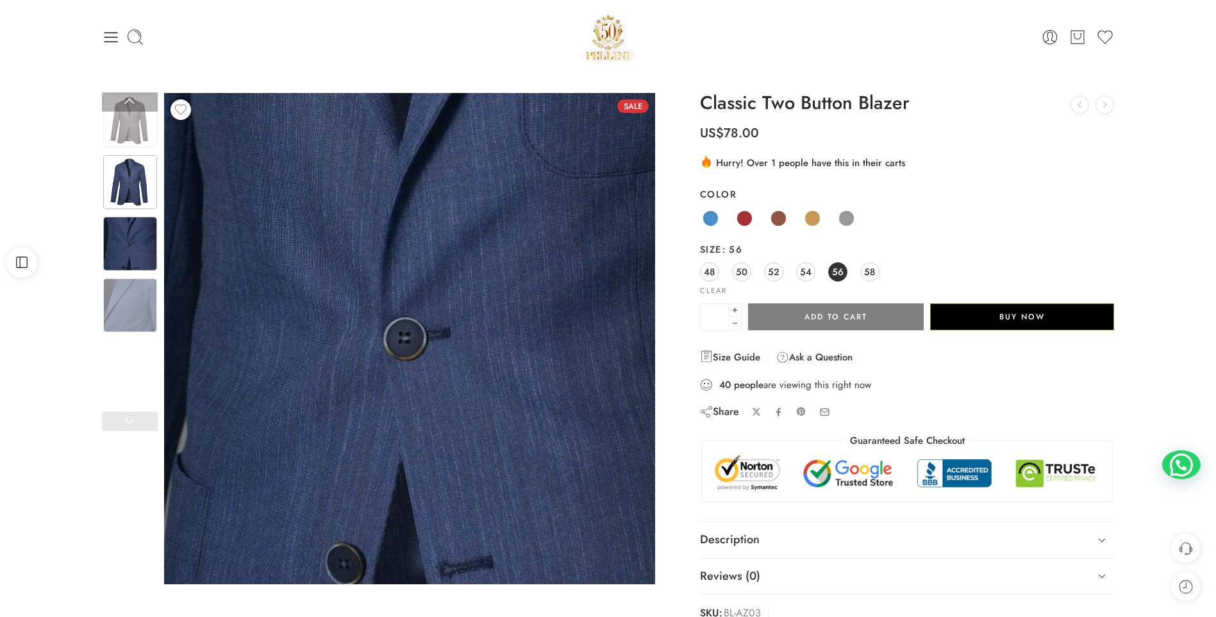
click at [128, 181] on img at bounding box center [130, 182] width 54 height 54
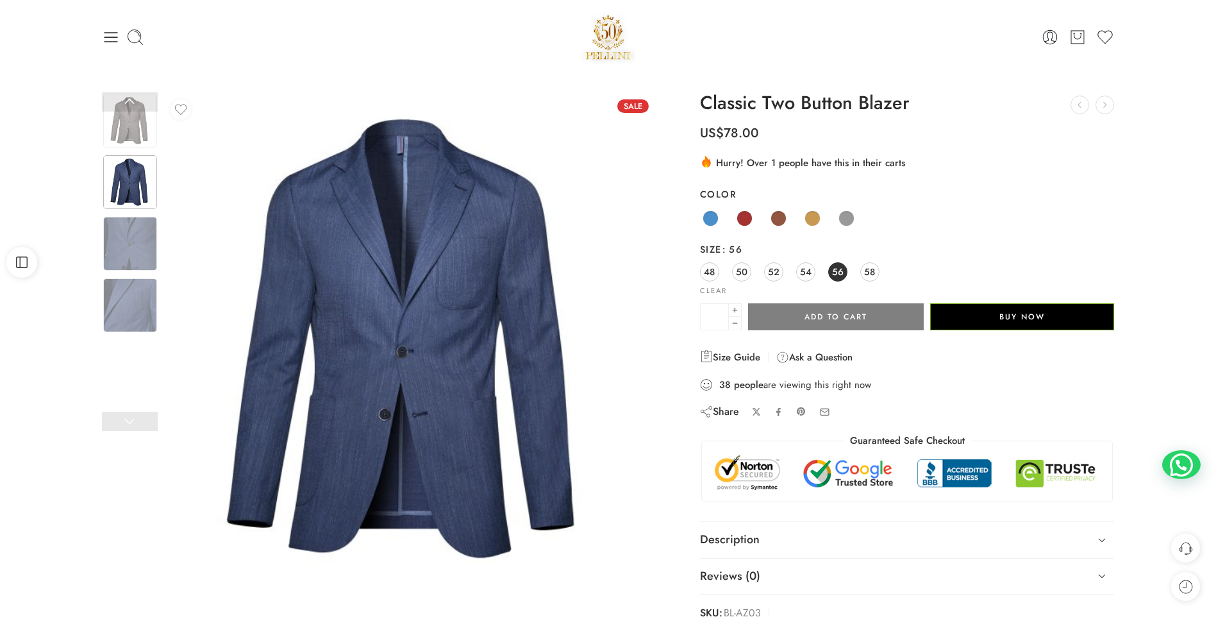
click at [129, 120] on img at bounding box center [130, 121] width 54 height 54
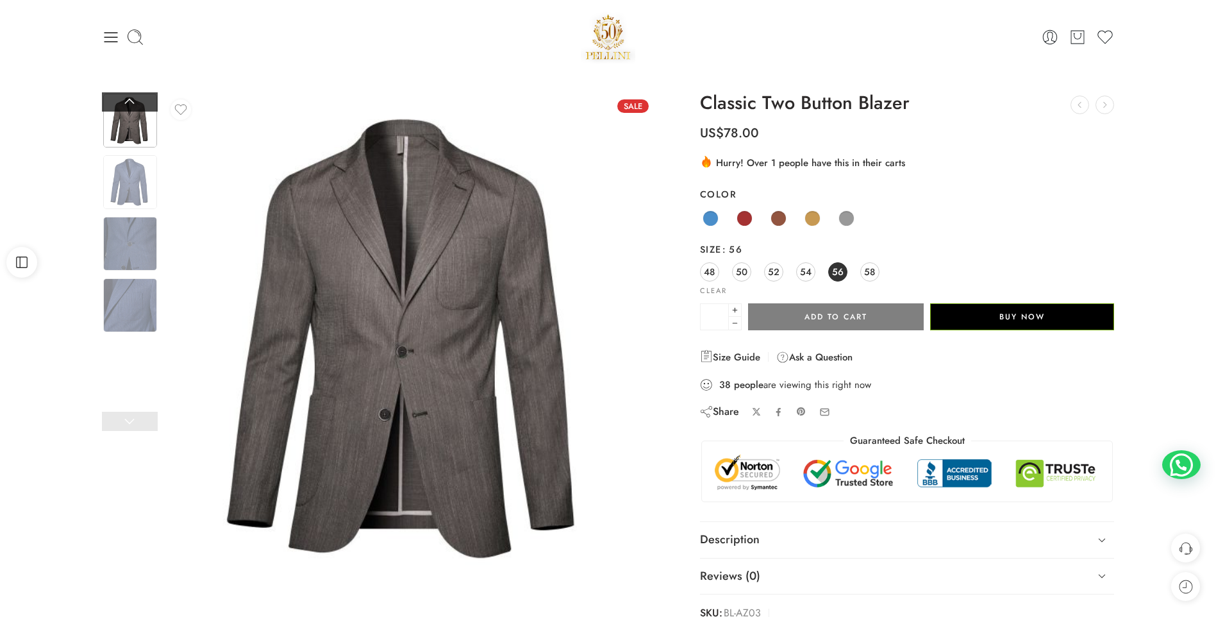
click at [129, 101] on link at bounding box center [130, 101] width 56 height 19
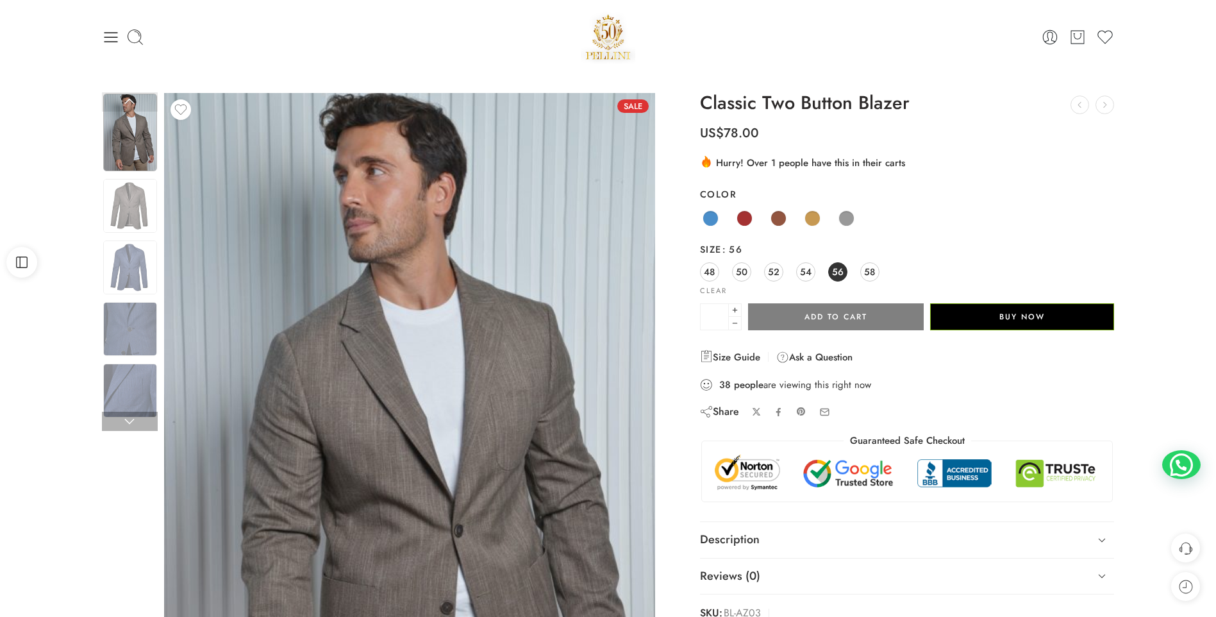
click at [129, 126] on img at bounding box center [130, 133] width 54 height 78
click at [706, 219] on span at bounding box center [710, 218] width 16 height 16
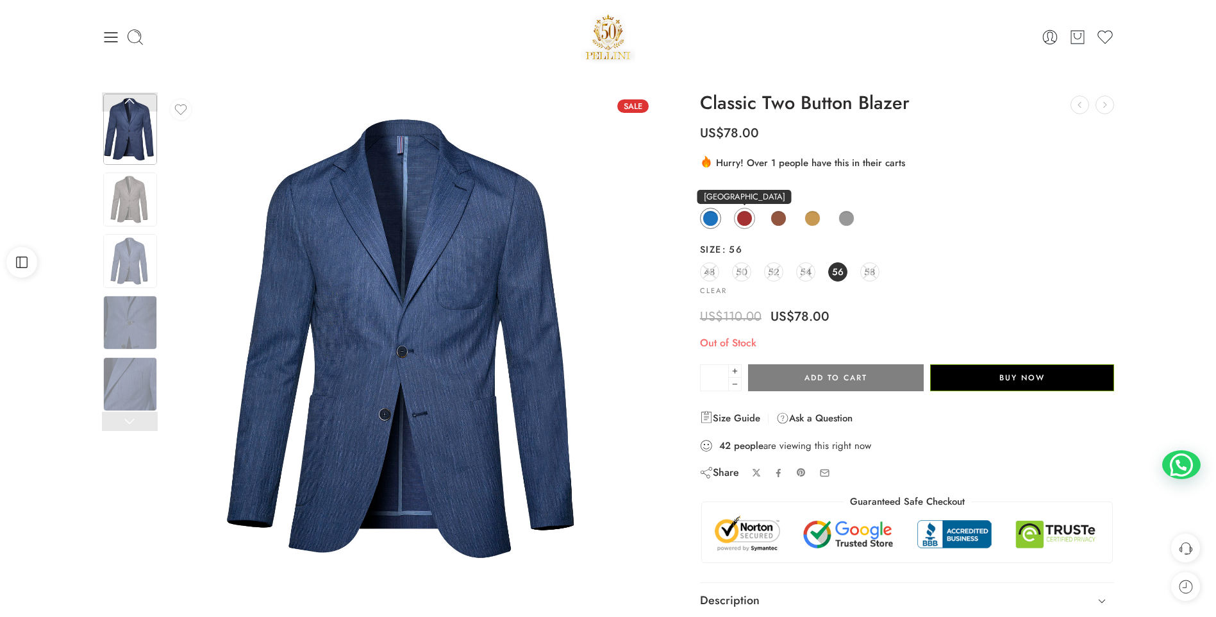
click at [745, 220] on span at bounding box center [744, 218] width 16 height 16
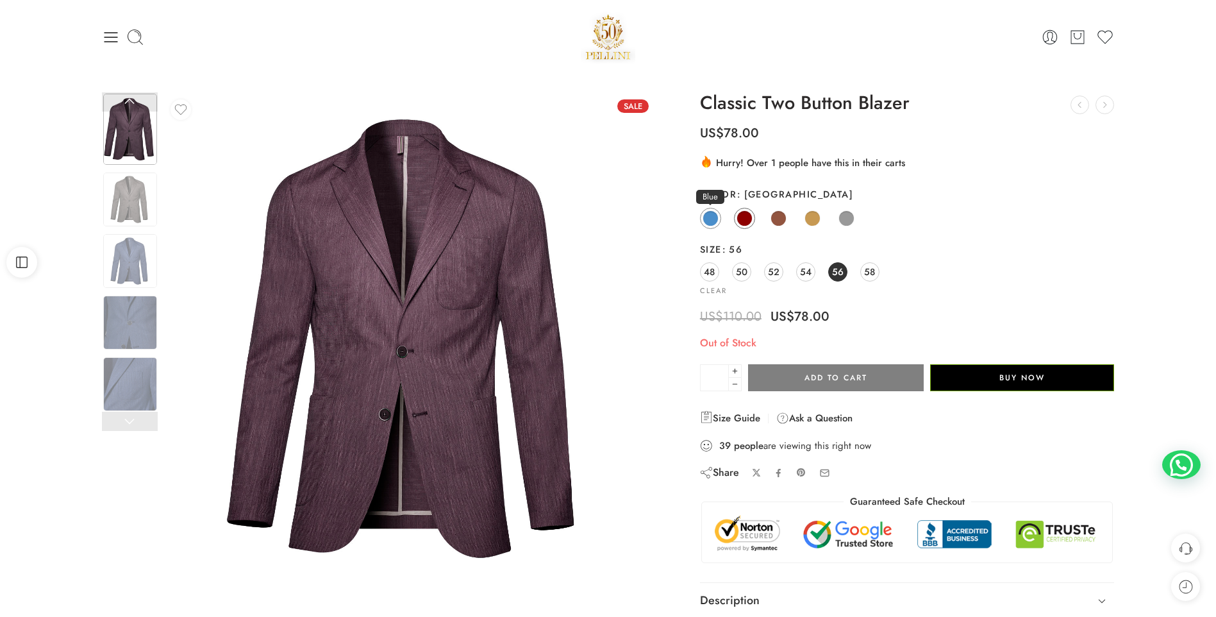
click at [713, 213] on span at bounding box center [710, 218] width 16 height 16
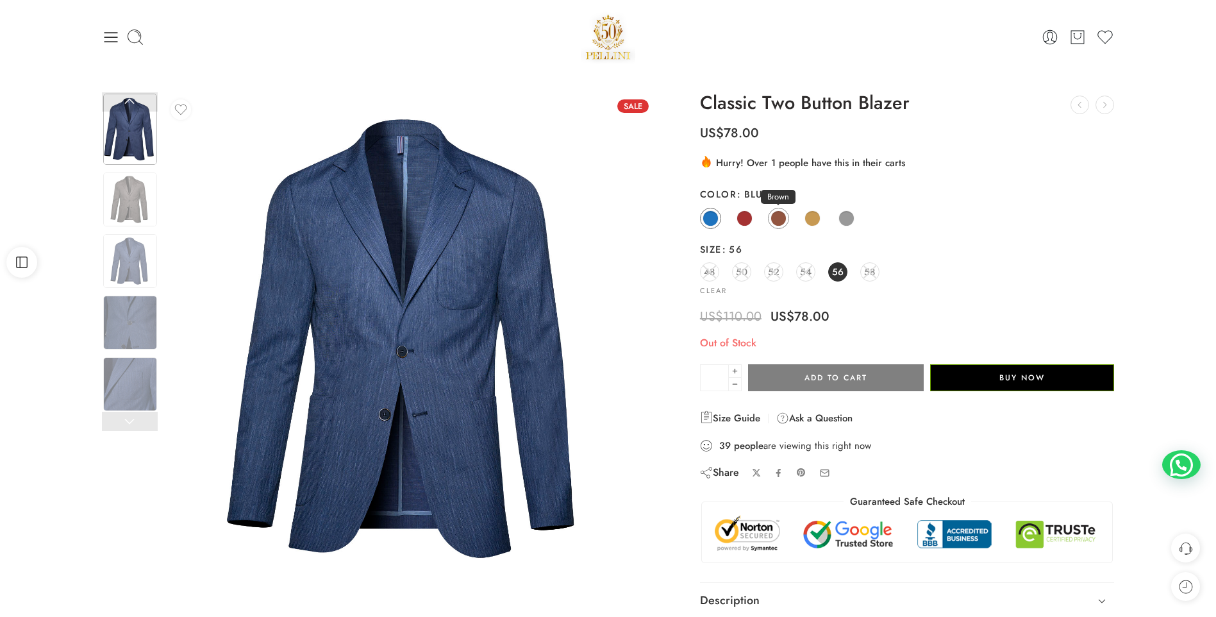
click at [774, 219] on span at bounding box center [778, 218] width 16 height 16
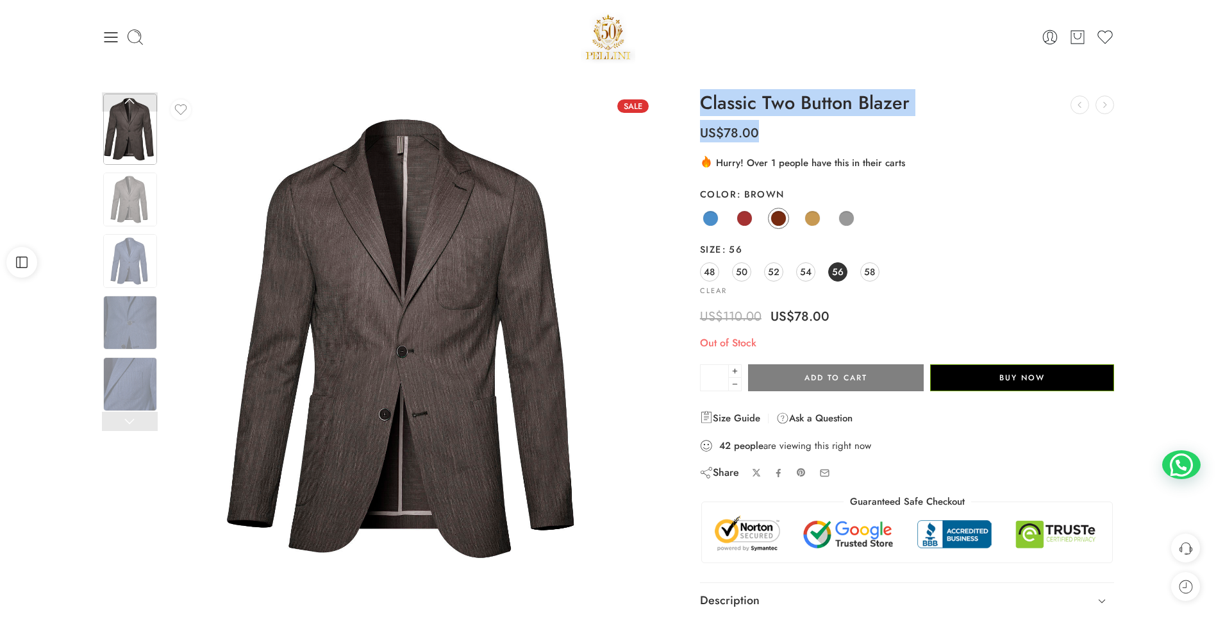
drag, startPoint x: 758, startPoint y: 129, endPoint x: 699, endPoint y: 98, distance: 66.5
click at [700, 98] on div "Classic Two Button Blazer Slim Fit Pants With Front Laces US$ 50.00 Original pr…" at bounding box center [907, 388] width 415 height 590
click at [131, 103] on link at bounding box center [130, 101] width 56 height 19
click at [131, 102] on link at bounding box center [130, 101] width 56 height 19
